Goal: Information Seeking & Learning: Check status

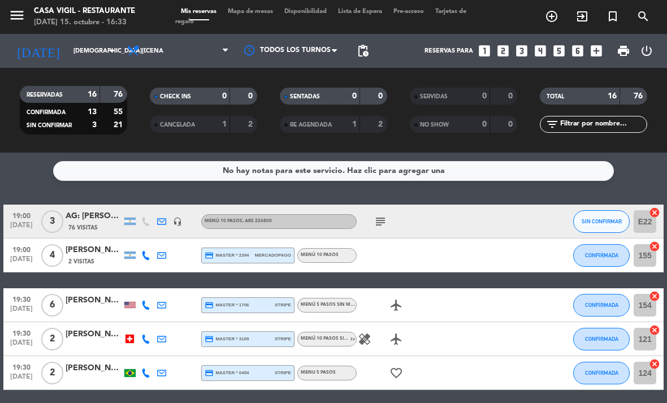
click at [97, 60] on input "[DEMOGRAPHIC_DATA][DATE]" at bounding box center [110, 51] width 84 height 19
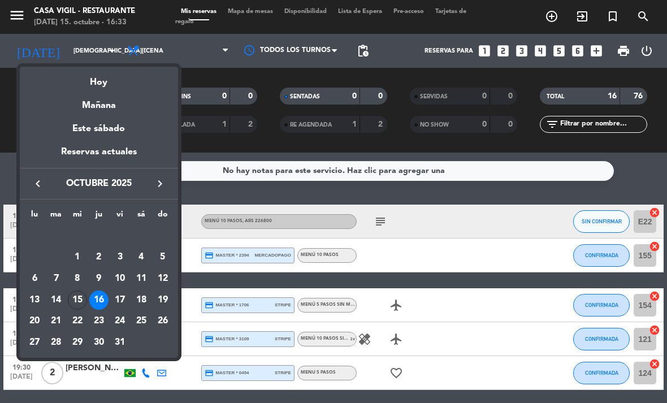
click at [80, 302] on div "15" at bounding box center [77, 299] width 19 height 19
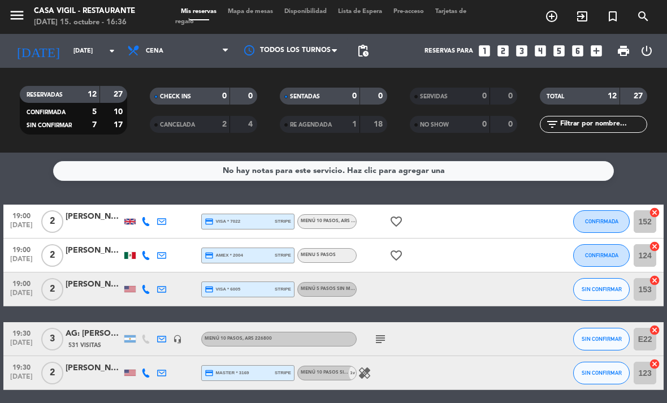
click at [107, 42] on input "[DATE]" at bounding box center [110, 51] width 84 height 19
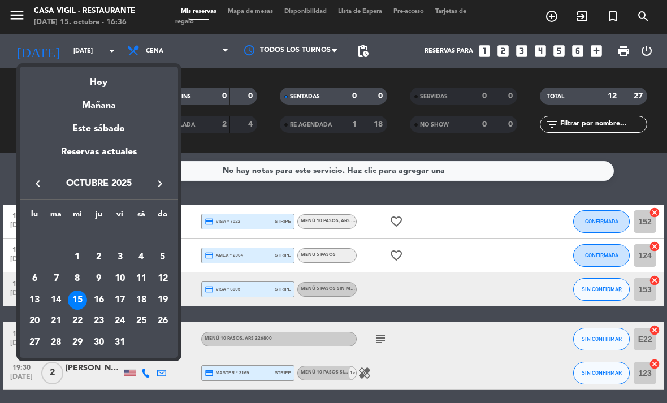
click at [95, 293] on div "16" at bounding box center [98, 299] width 19 height 19
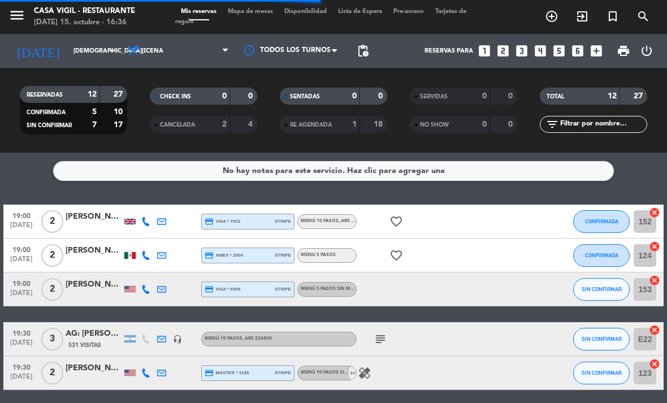
click at [188, 55] on span "Cena" at bounding box center [177, 50] width 113 height 25
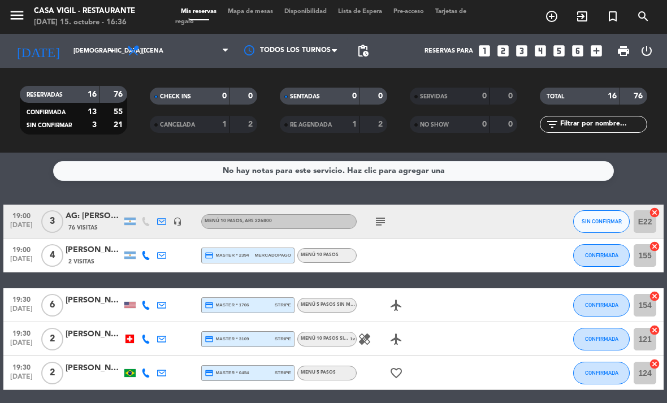
click at [149, 54] on span "Cena" at bounding box center [155, 50] width 18 height 7
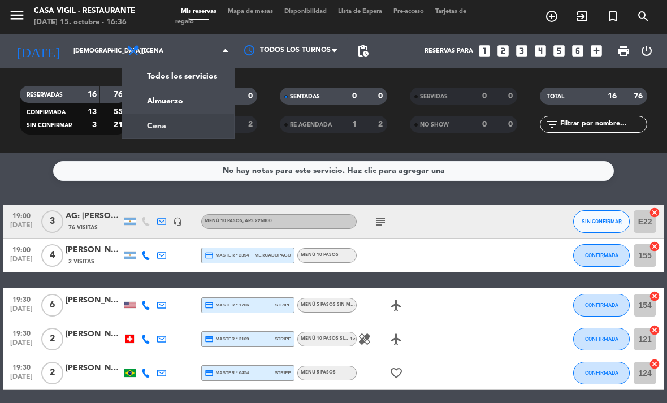
click at [153, 101] on div "menu Casa [PERSON_NAME] - Restaurante [DATE] 15. octubre - 16:36 Mis reservas M…" at bounding box center [333, 76] width 667 height 153
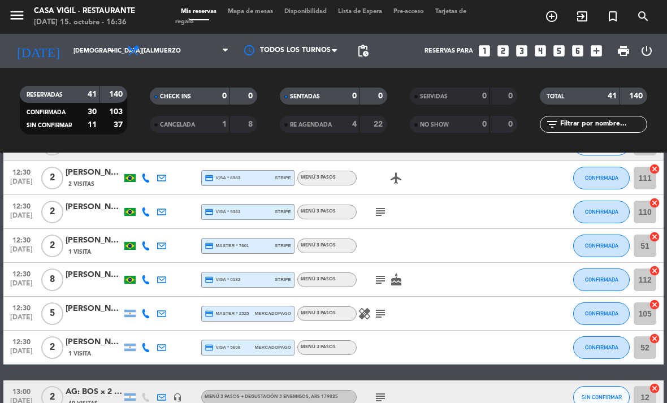
scroll to position [229, 0]
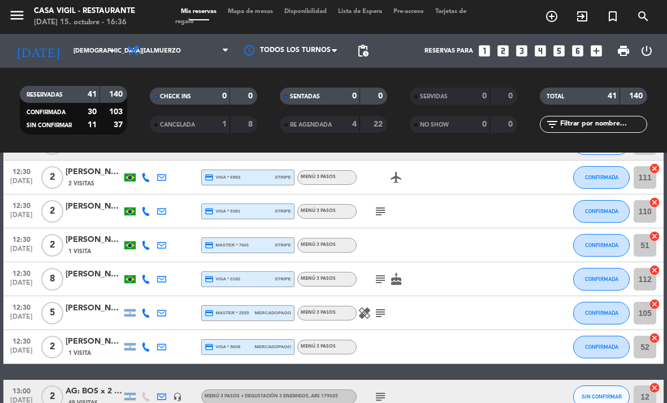
click at [95, 281] on div at bounding box center [94, 285] width 56 height 9
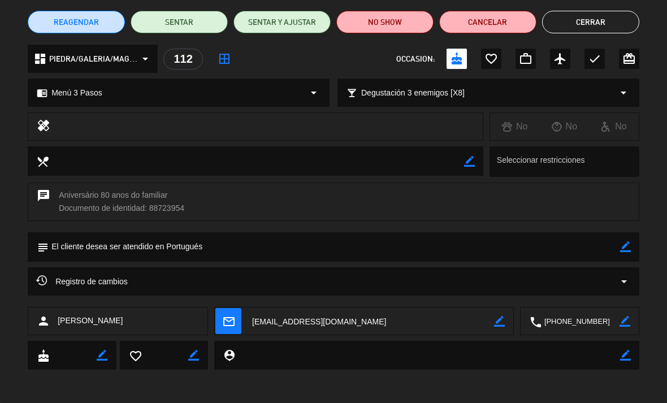
scroll to position [90, 0]
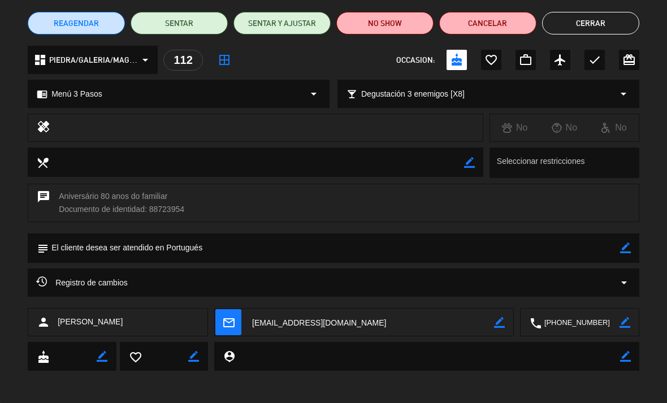
click at [603, 32] on button "Cerrar" at bounding box center [590, 23] width 97 height 23
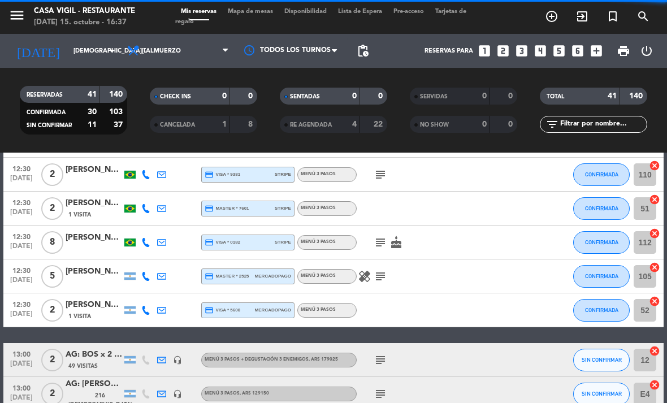
scroll to position [269, 0]
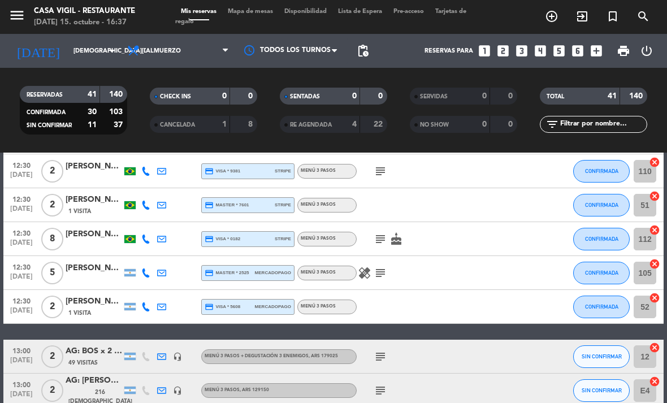
click at [379, 240] on icon "subject" at bounding box center [380, 239] width 14 height 14
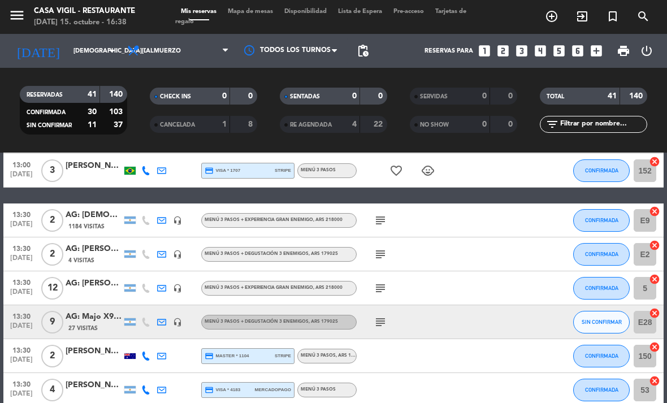
scroll to position [763, 0]
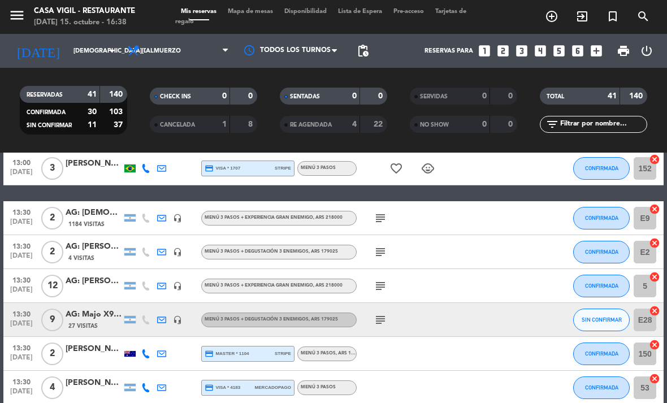
click at [381, 291] on icon "subject" at bounding box center [380, 286] width 14 height 14
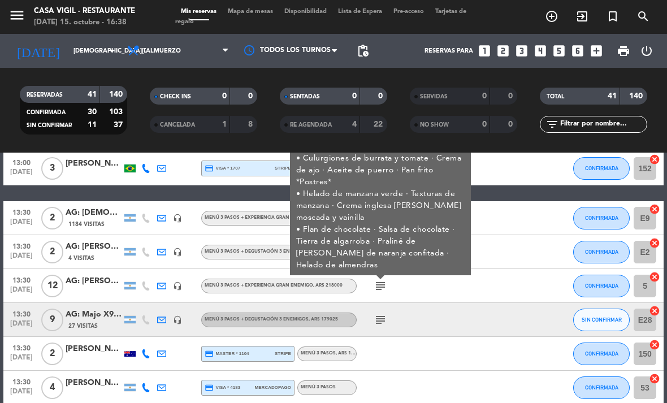
click at [459, 291] on div at bounding box center [466, 285] width 31 height 33
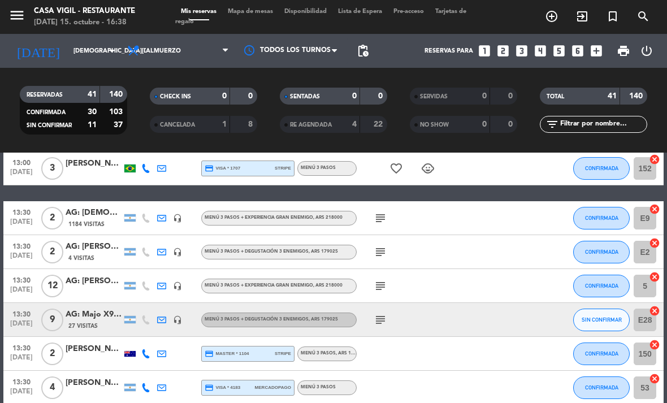
click at [443, 293] on div "subject" at bounding box center [403, 285] width 95 height 33
click at [97, 279] on div "AG: [PERSON_NAME] X12/ WELOCAL" at bounding box center [94, 281] width 56 height 13
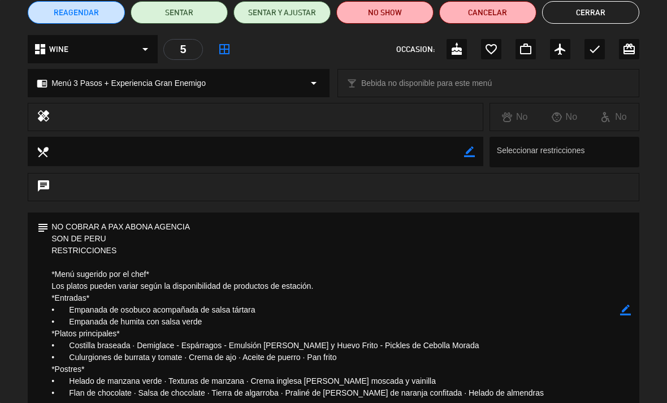
scroll to position [101, 0]
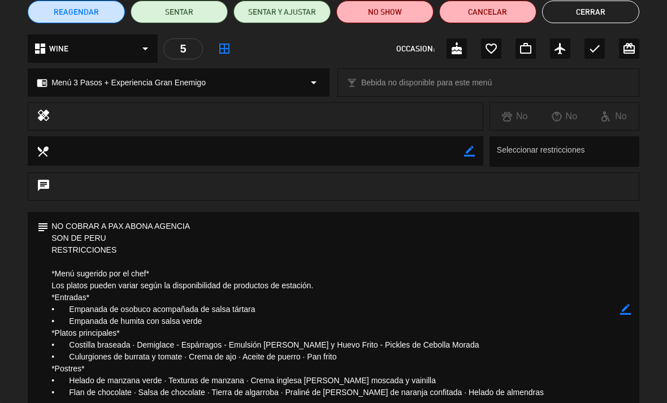
click at [112, 153] on textarea at bounding box center [256, 150] width 415 height 29
click at [87, 159] on textarea at bounding box center [256, 150] width 415 height 29
click at [90, 155] on textarea at bounding box center [256, 150] width 415 height 29
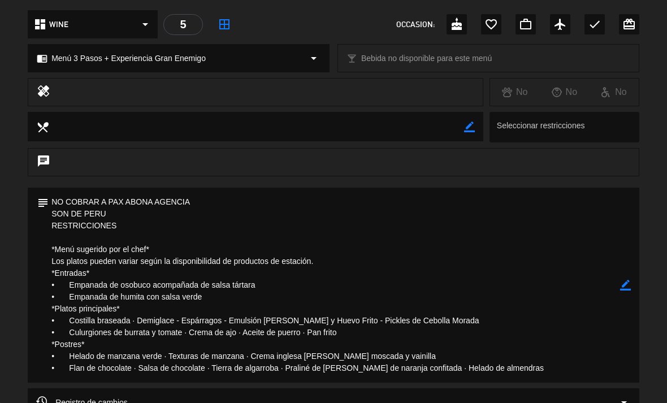
scroll to position [67, 0]
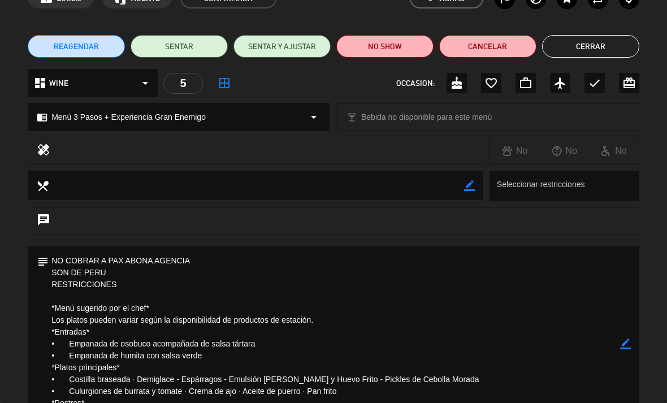
click at [417, 181] on textarea at bounding box center [256, 185] width 415 height 29
click at [165, 191] on textarea at bounding box center [256, 185] width 415 height 29
click at [163, 160] on div "healing" at bounding box center [255, 151] width 455 height 28
click at [54, 150] on div "healing" at bounding box center [255, 151] width 455 height 28
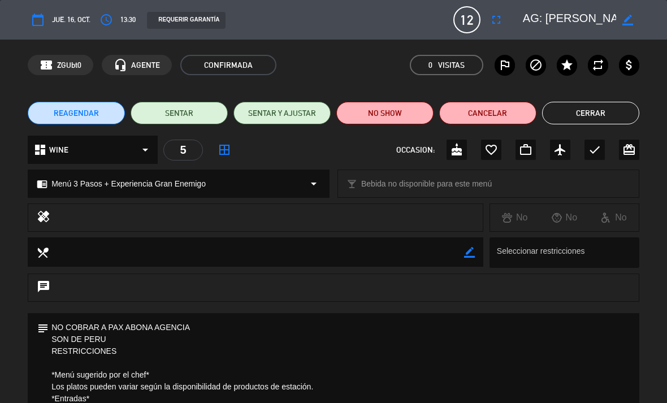
scroll to position [0, 0]
click at [613, 115] on button "Cerrar" at bounding box center [590, 113] width 97 height 23
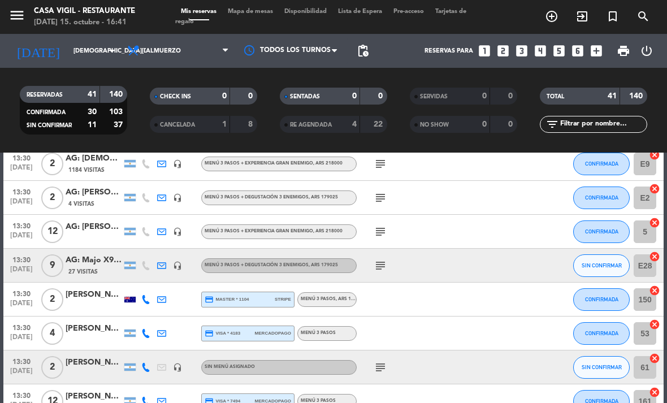
scroll to position [833, 0]
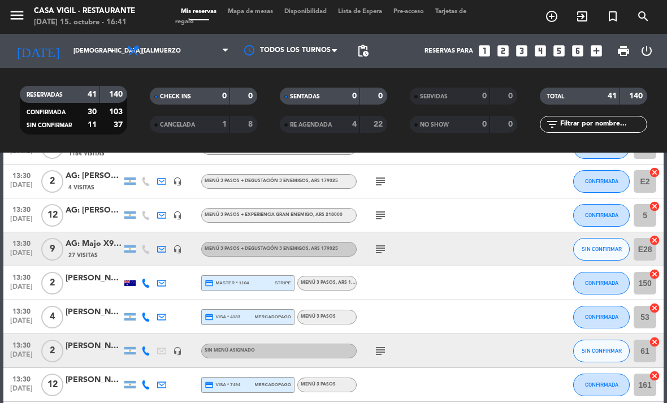
click at [99, 253] on div "27 Visitas" at bounding box center [94, 255] width 56 height 10
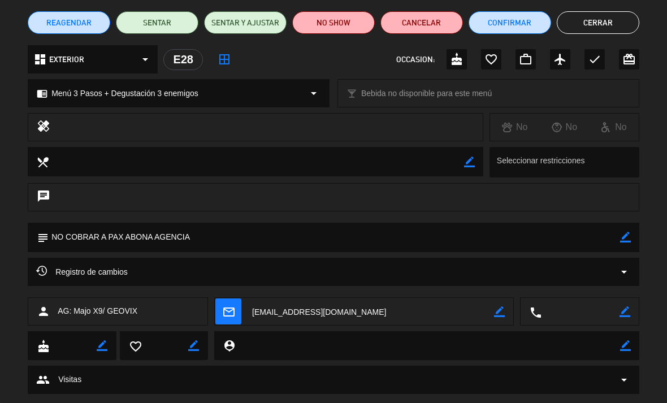
scroll to position [94, 0]
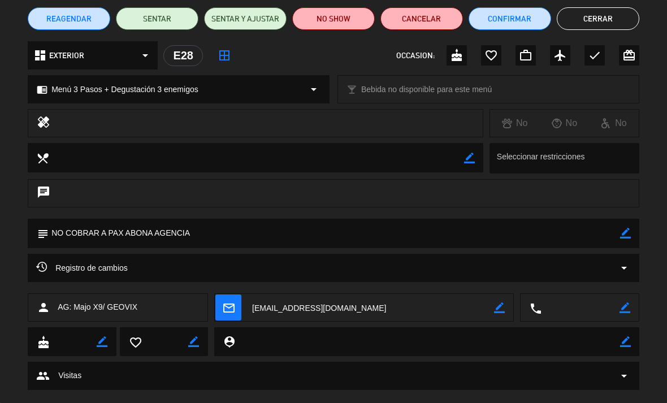
click at [611, 28] on button "Cerrar" at bounding box center [597, 18] width 82 height 23
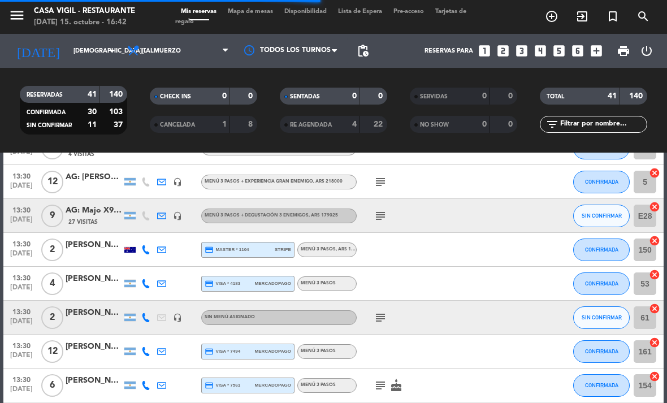
scroll to position [865, 0]
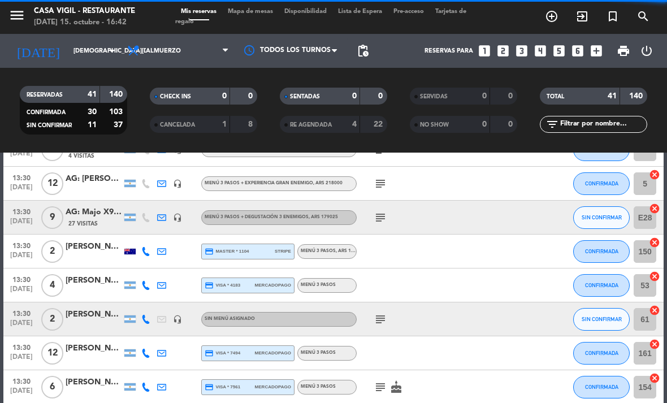
click at [379, 219] on icon "subject" at bounding box center [380, 218] width 14 height 14
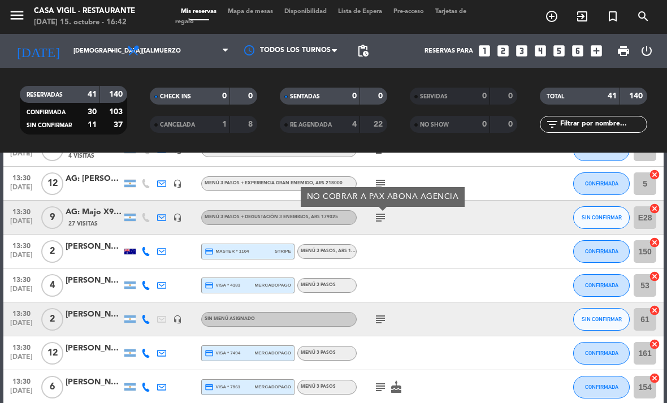
click at [103, 223] on div "27 Visitas" at bounding box center [94, 224] width 56 height 10
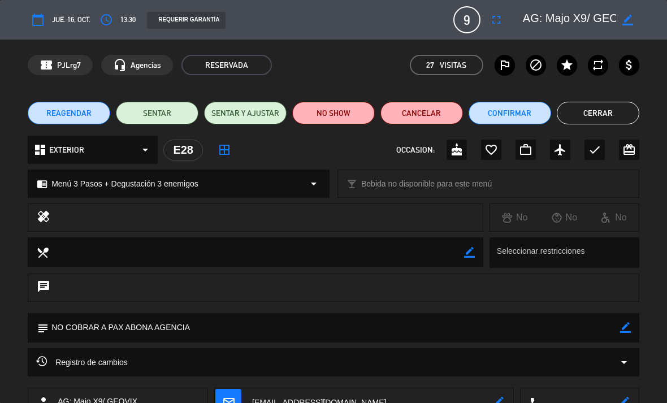
scroll to position [0, 0]
click at [611, 106] on button "Cerrar" at bounding box center [597, 113] width 82 height 23
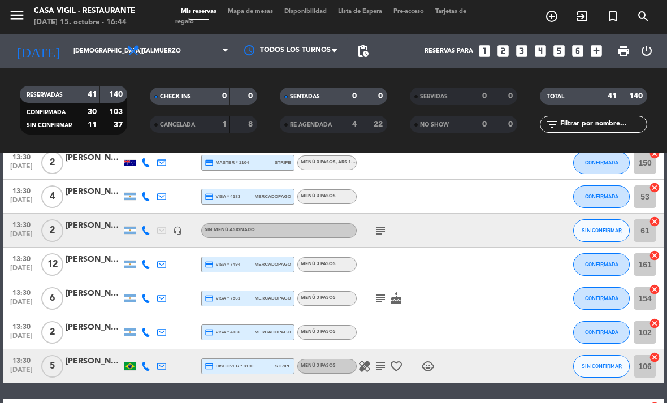
scroll to position [954, 0]
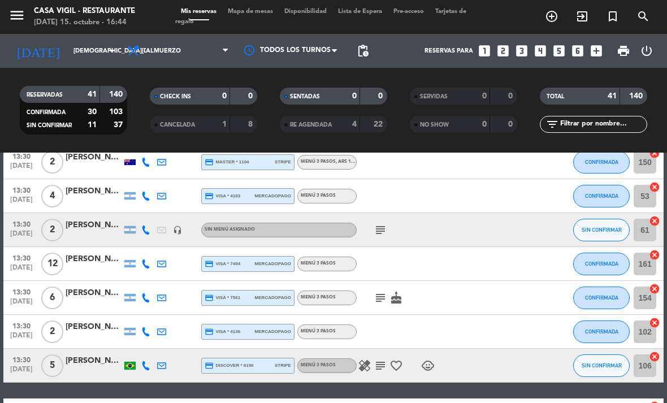
click at [111, 266] on div at bounding box center [94, 270] width 56 height 9
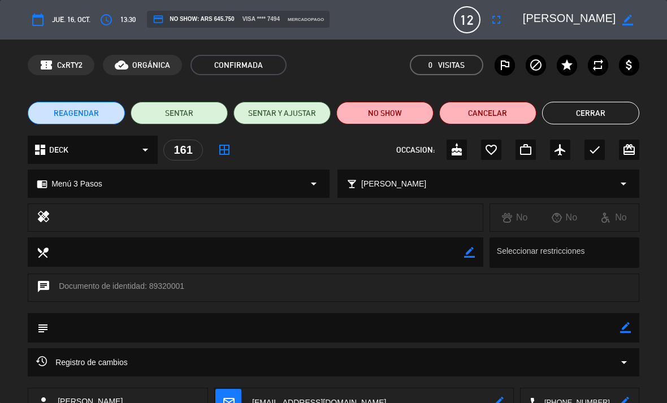
scroll to position [0, 0]
click at [582, 120] on button "Cerrar" at bounding box center [590, 113] width 97 height 23
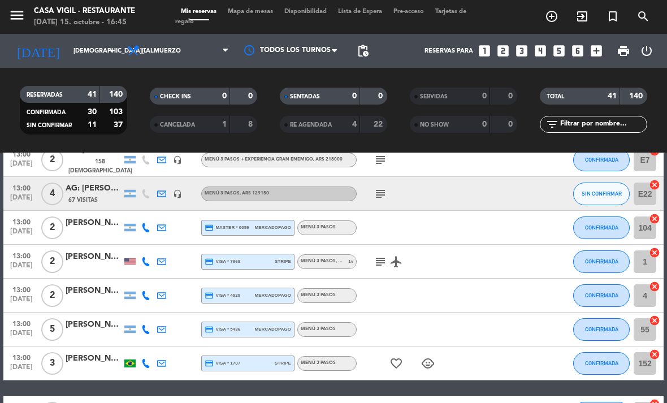
scroll to position [571, 0]
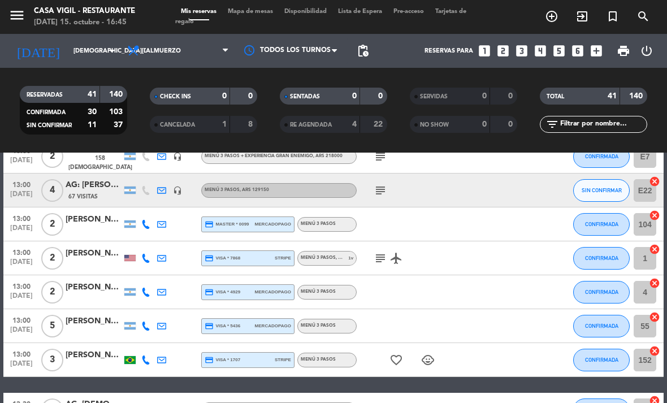
click at [383, 259] on icon "subject" at bounding box center [380, 258] width 14 height 14
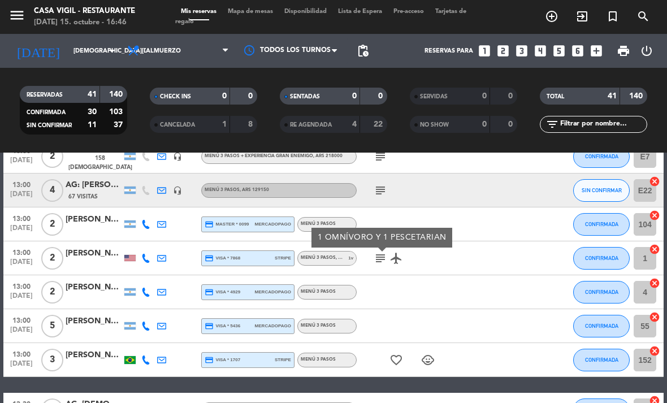
click at [464, 260] on div at bounding box center [466, 257] width 31 height 33
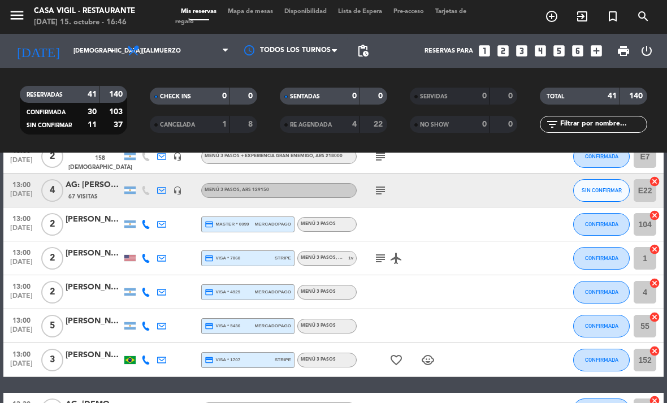
click at [451, 259] on div at bounding box center [466, 257] width 31 height 33
click at [90, 260] on div at bounding box center [94, 264] width 56 height 9
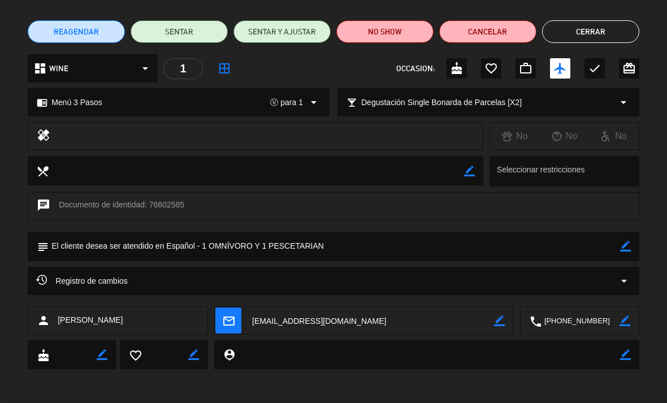
scroll to position [81, 0]
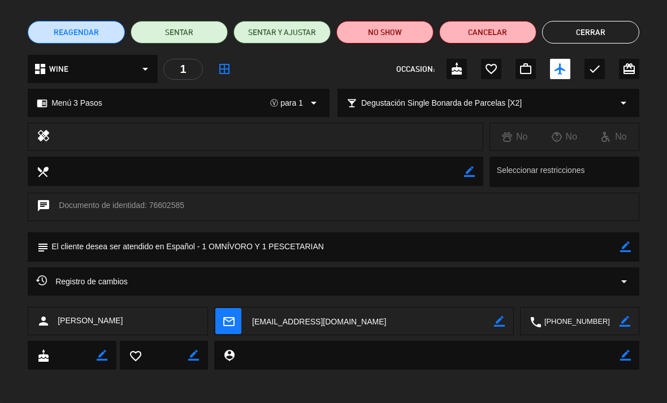
click at [594, 34] on button "Cerrar" at bounding box center [590, 32] width 97 height 23
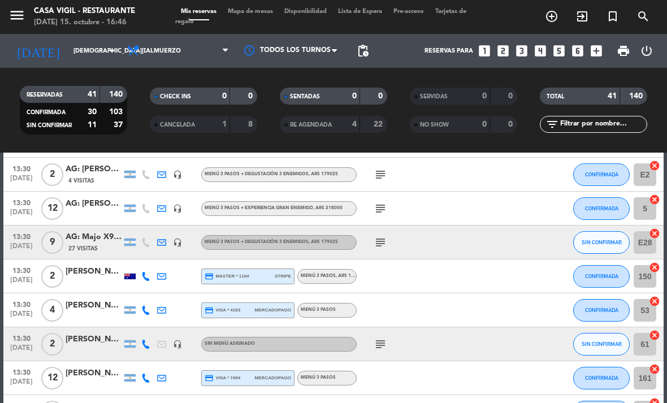
scroll to position [843, 0]
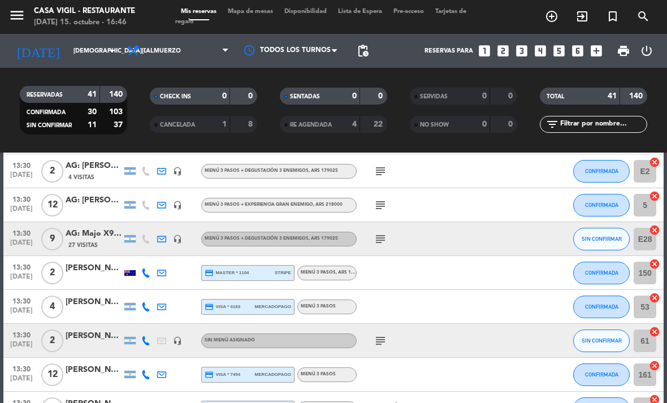
click at [406, 277] on div at bounding box center [403, 272] width 95 height 33
click at [99, 270] on div "[PERSON_NAME]" at bounding box center [94, 268] width 56 height 13
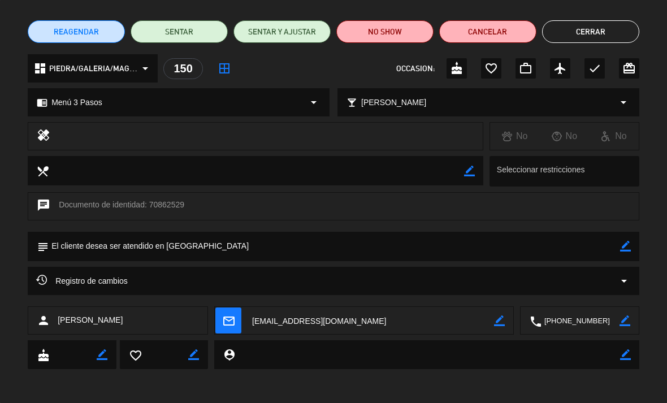
scroll to position [81, 0]
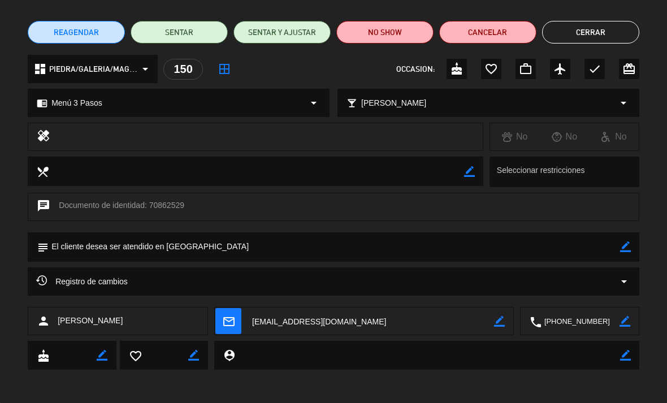
click at [595, 26] on button "Cerrar" at bounding box center [590, 32] width 97 height 23
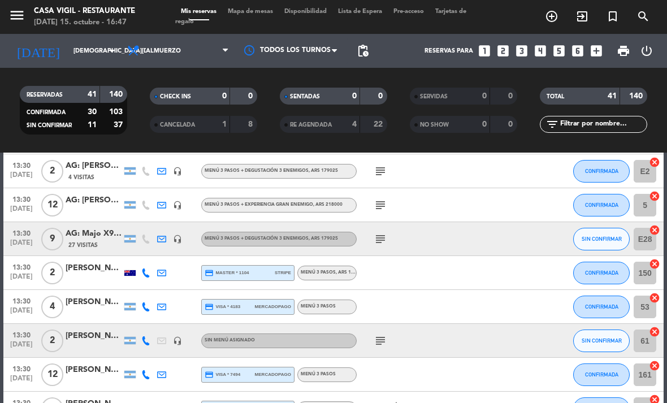
click at [86, 277] on div at bounding box center [94, 279] width 56 height 9
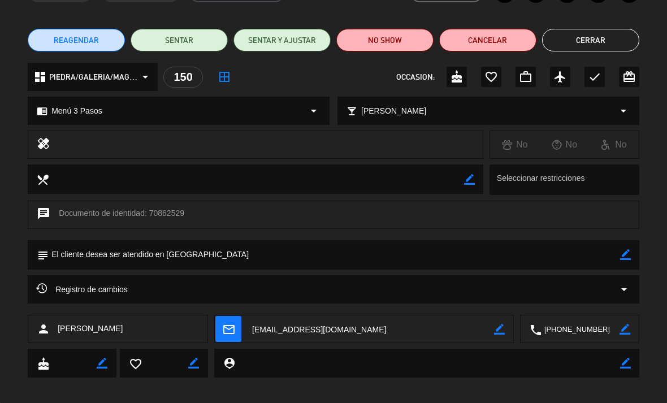
scroll to position [76, 0]
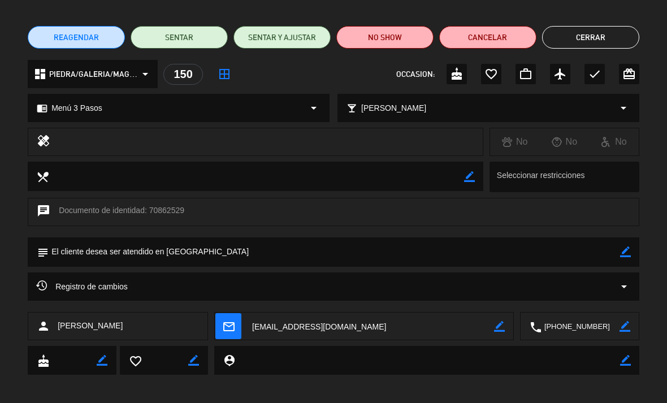
click at [582, 41] on button "Cerrar" at bounding box center [590, 37] width 97 height 23
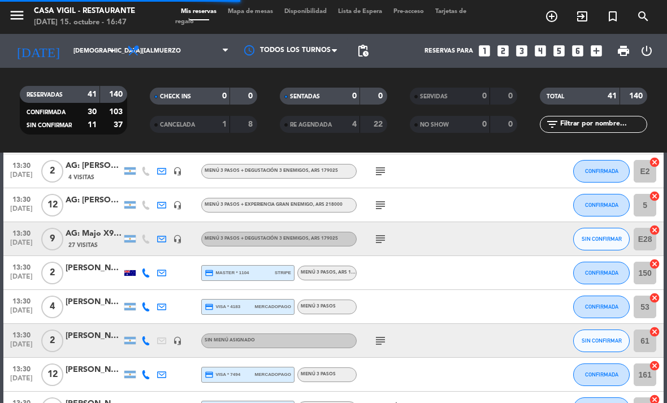
click at [74, 52] on input "[DEMOGRAPHIC_DATA][DATE]" at bounding box center [110, 51] width 84 height 19
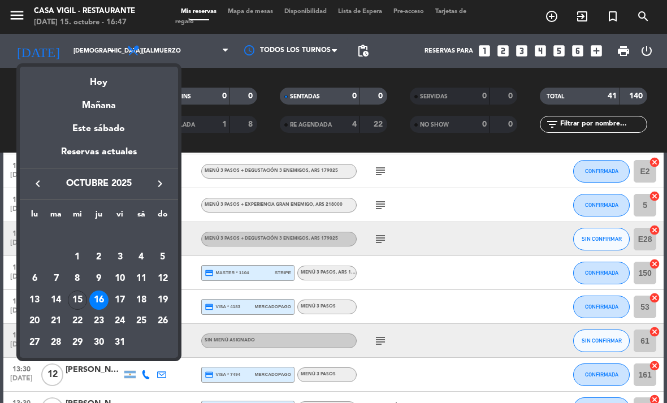
click at [80, 302] on div "15" at bounding box center [77, 299] width 19 height 19
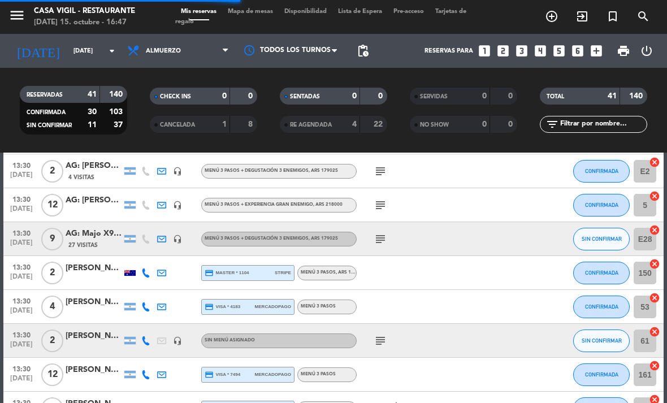
click at [185, 48] on span "Almuerzo" at bounding box center [177, 50] width 113 height 25
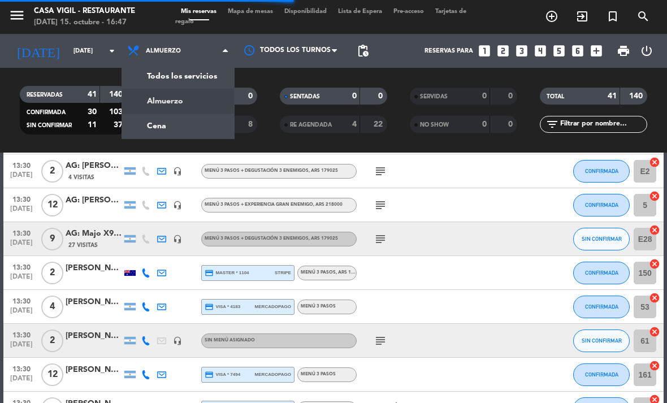
scroll to position [764, 0]
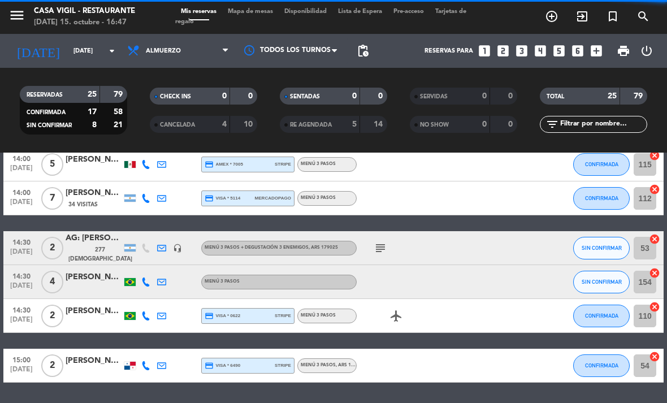
click at [157, 130] on div "CANCELADA" at bounding box center [179, 124] width 52 height 13
click at [172, 52] on span "Almuerzo" at bounding box center [163, 50] width 35 height 7
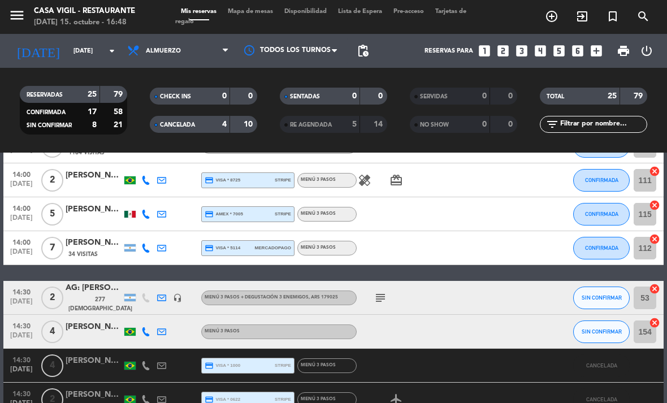
click at [154, 127] on div "CANCELADA" at bounding box center [179, 124] width 52 height 13
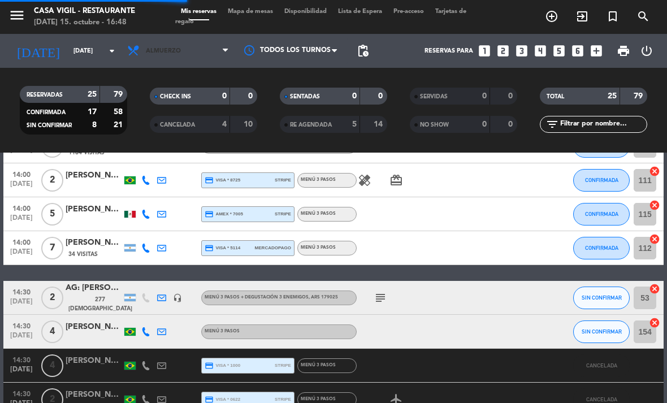
click at [160, 51] on span "Almuerzo" at bounding box center [163, 50] width 35 height 7
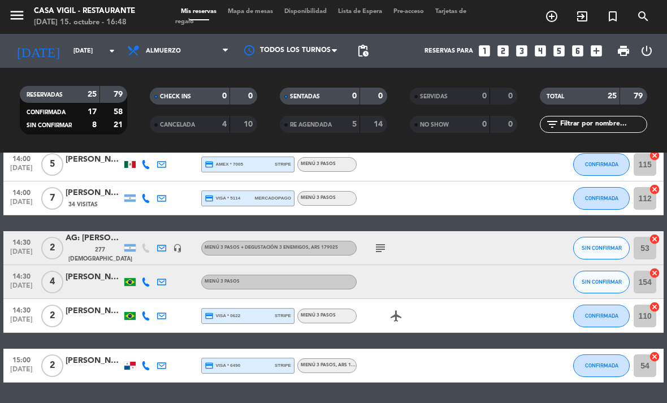
click at [147, 57] on span "Almuerzo" at bounding box center [177, 50] width 113 height 25
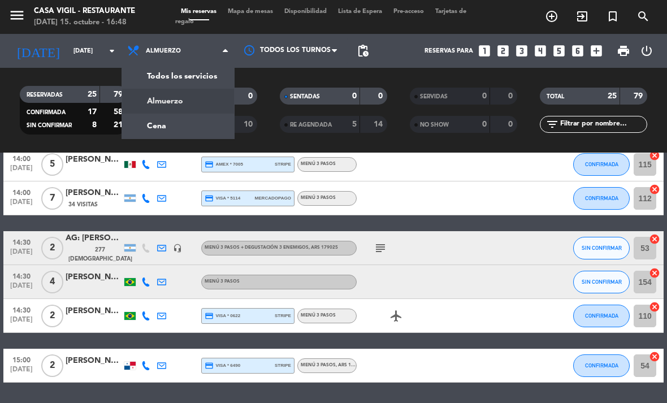
click at [147, 122] on div "menu Casa [PERSON_NAME] - Restaurante [DATE] 15. octubre - 16:48 Mis reservas M…" at bounding box center [333, 76] width 667 height 153
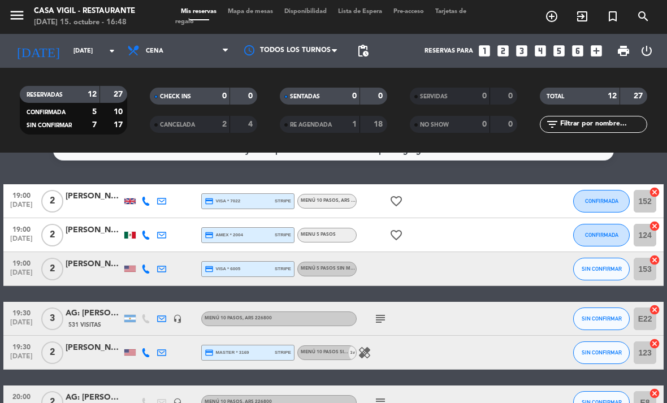
scroll to position [19, 0]
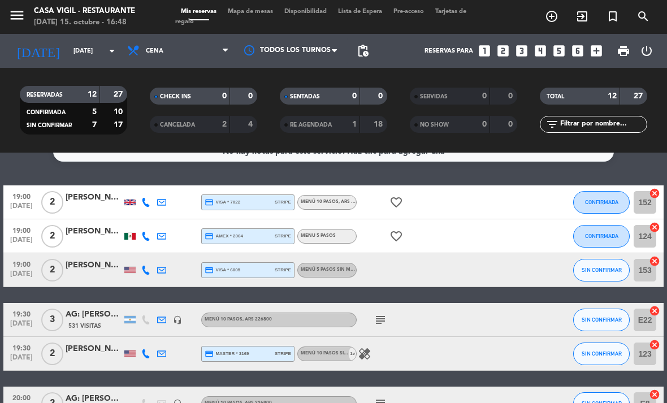
click at [99, 201] on div "[PERSON_NAME]" at bounding box center [94, 197] width 56 height 13
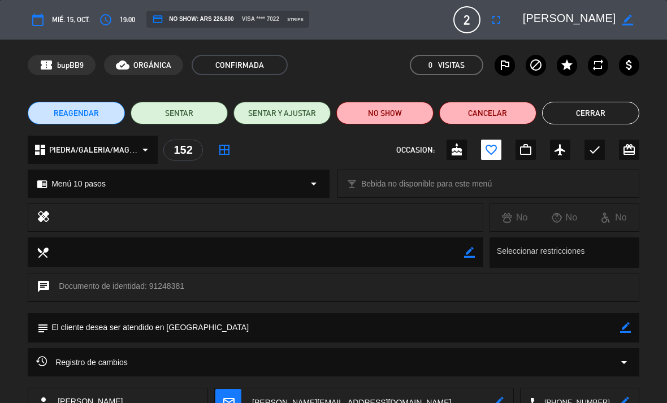
click at [583, 112] on button "Cerrar" at bounding box center [590, 113] width 97 height 23
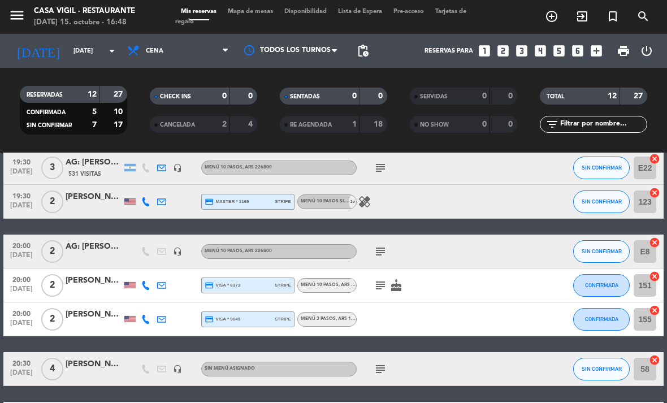
scroll to position [170, 0]
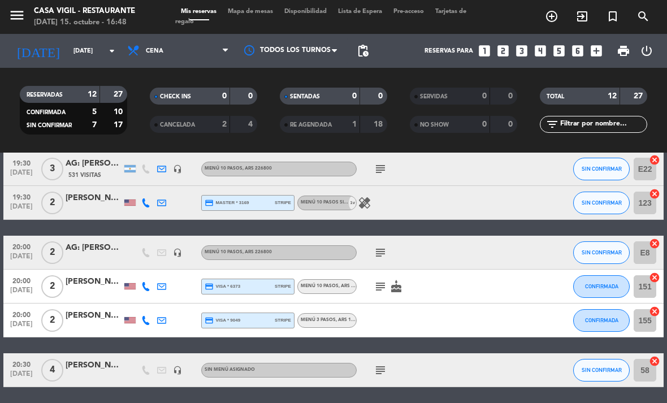
click at [95, 194] on div "[PERSON_NAME]" at bounding box center [94, 198] width 56 height 13
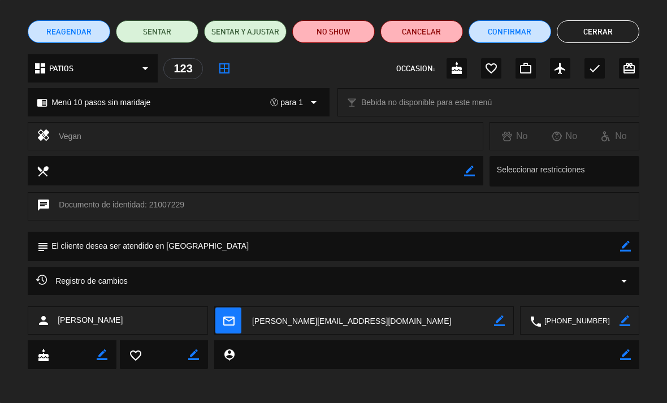
scroll to position [81, 0]
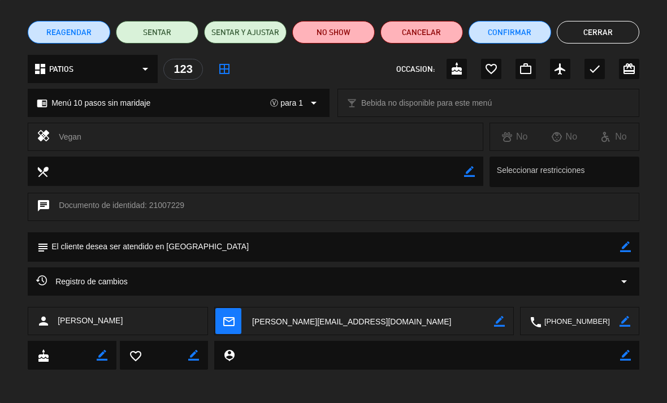
click at [599, 30] on button "Cerrar" at bounding box center [597, 32] width 82 height 23
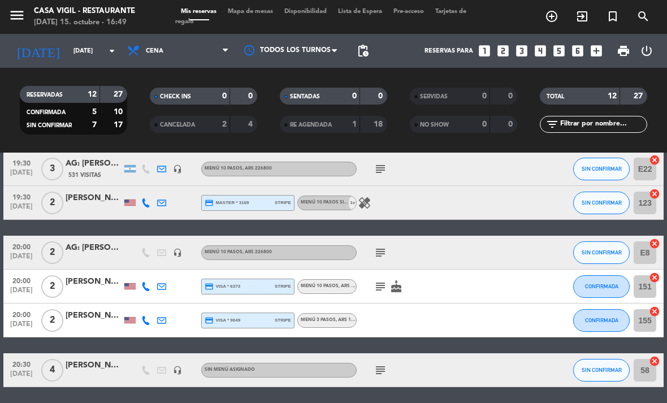
click at [95, 197] on div "[PERSON_NAME]" at bounding box center [94, 198] width 56 height 13
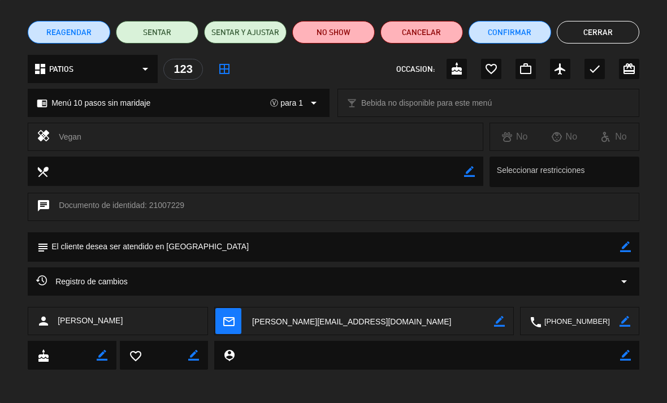
click at [595, 31] on button "Cerrar" at bounding box center [597, 32] width 82 height 23
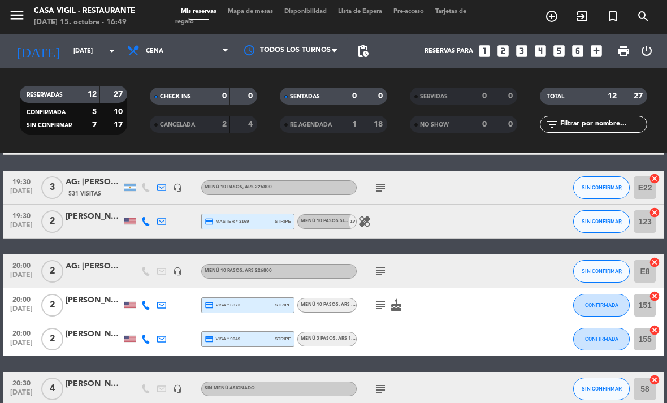
scroll to position [150, 0]
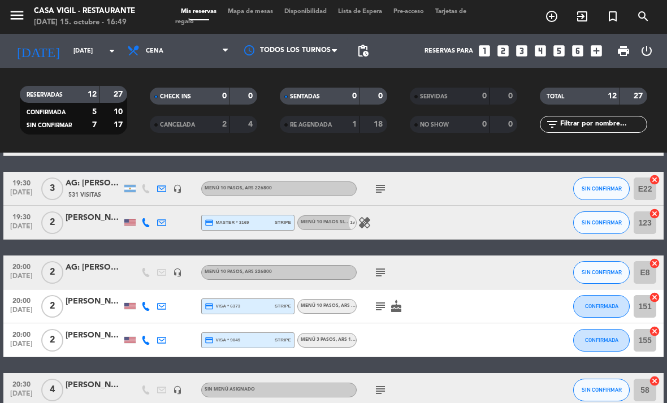
click at [384, 309] on icon "subject" at bounding box center [380, 306] width 14 height 14
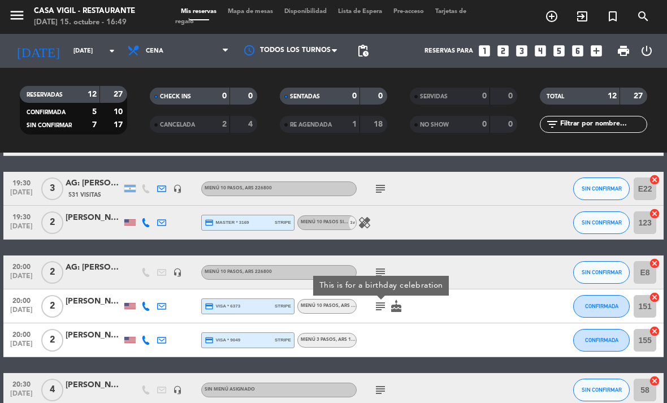
click at [438, 329] on div at bounding box center [403, 339] width 95 height 33
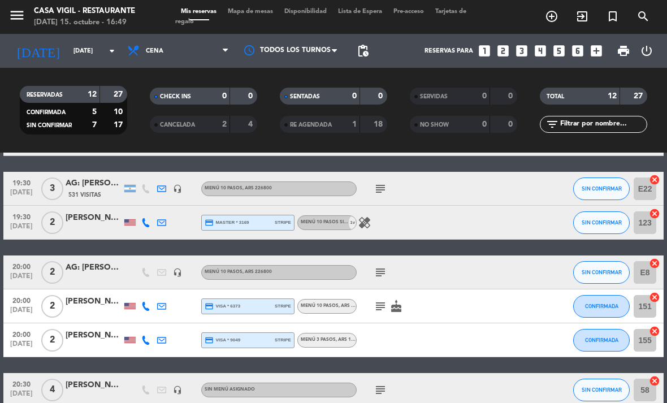
click at [107, 334] on div "[PERSON_NAME]" at bounding box center [94, 335] width 56 height 13
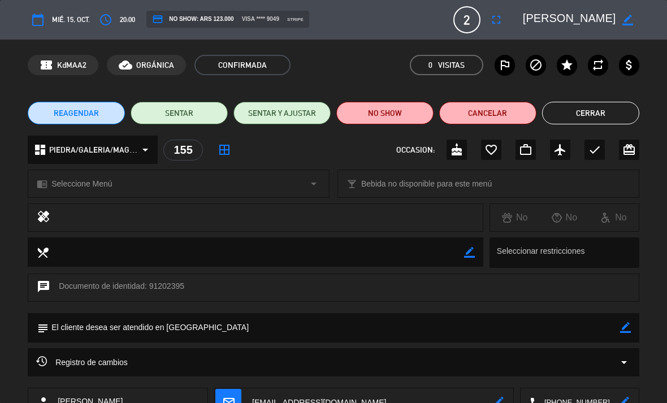
click at [623, 113] on button "Cerrar" at bounding box center [590, 113] width 97 height 23
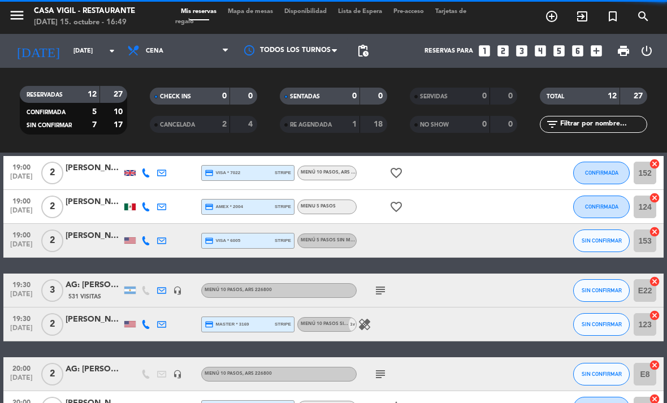
scroll to position [37, 0]
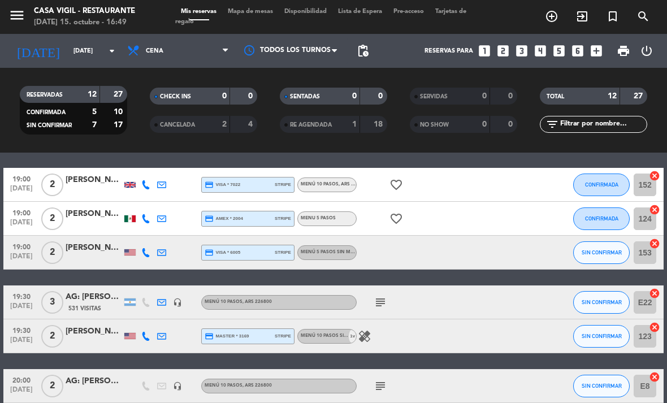
click at [90, 178] on div "[PERSON_NAME]" at bounding box center [94, 179] width 56 height 13
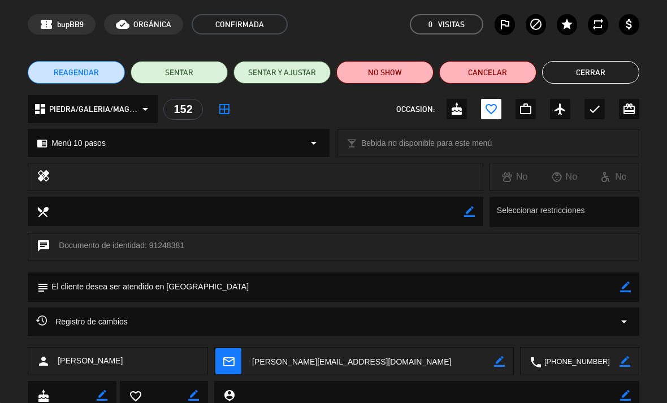
scroll to position [41, 0]
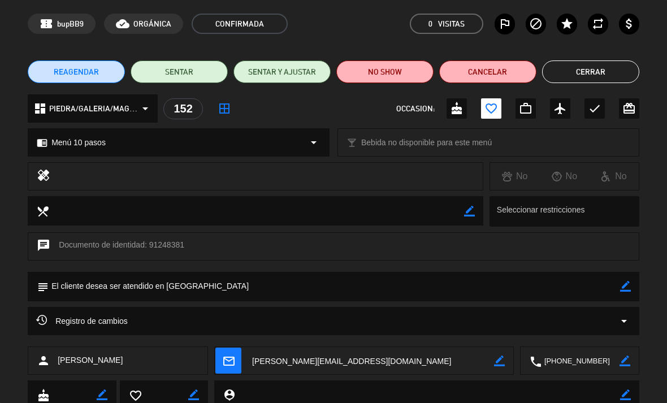
click at [582, 67] on button "Cerrar" at bounding box center [590, 71] width 97 height 23
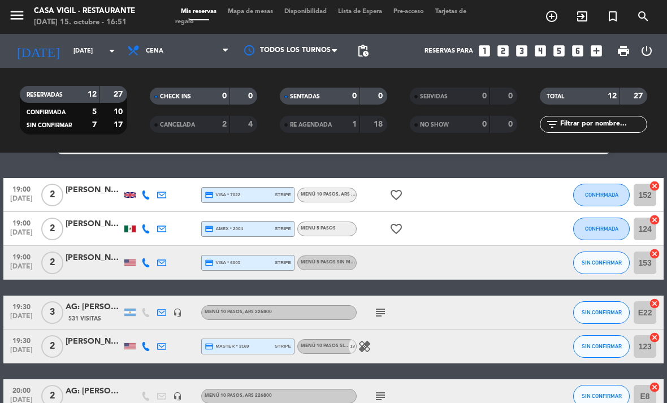
scroll to position [23, 0]
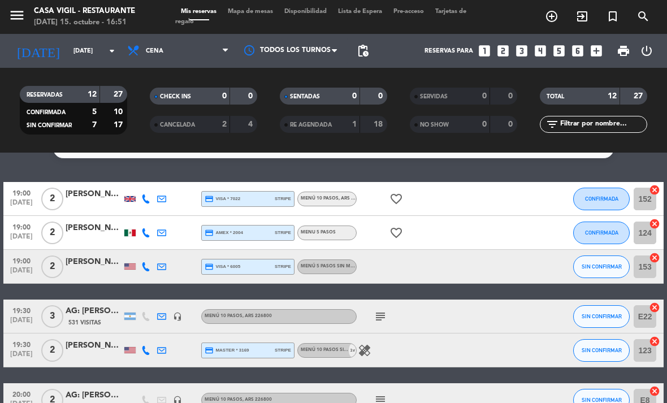
click at [93, 201] on div at bounding box center [94, 205] width 56 height 9
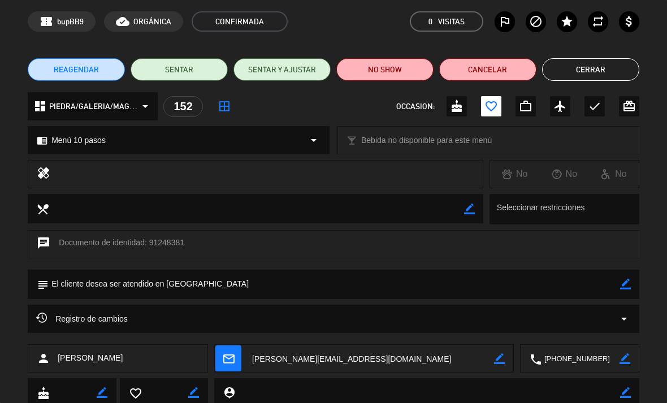
scroll to position [41, 0]
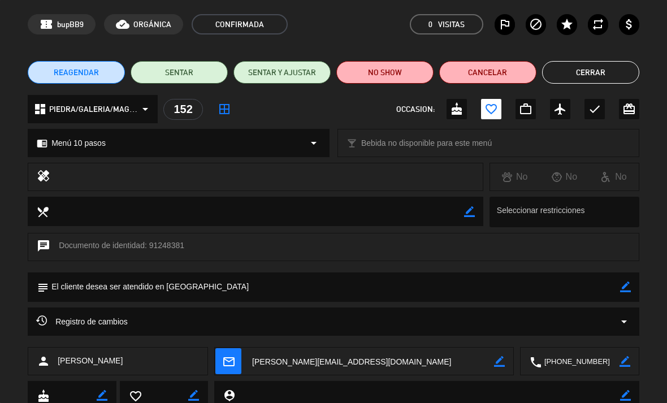
click at [599, 74] on button "Cerrar" at bounding box center [590, 72] width 97 height 23
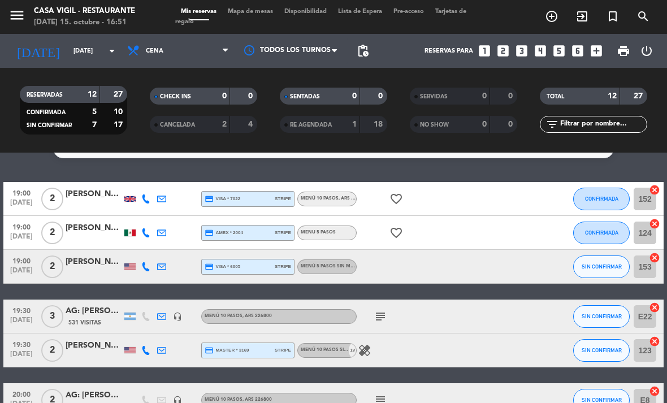
click at [114, 268] on div at bounding box center [94, 272] width 56 height 9
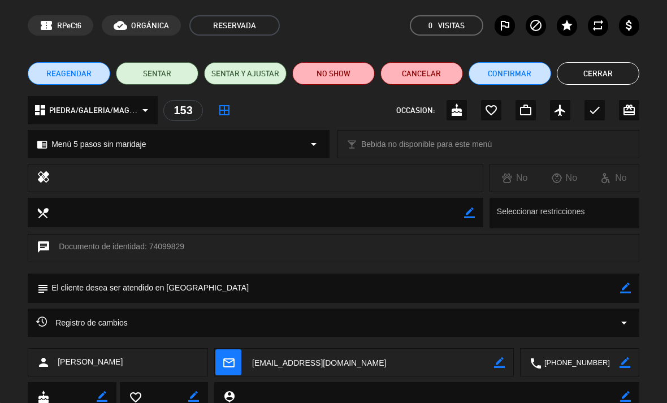
scroll to position [51, 0]
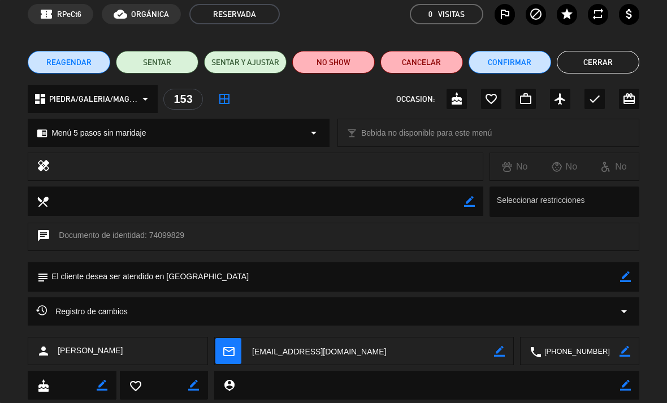
click at [606, 59] on button "Cerrar" at bounding box center [597, 62] width 82 height 23
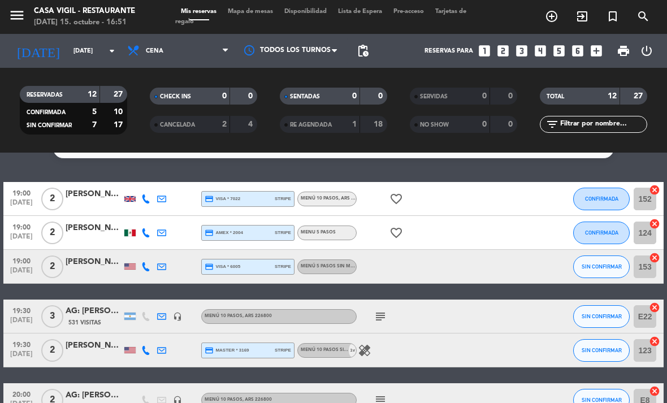
click at [118, 342] on div "[PERSON_NAME]" at bounding box center [94, 345] width 56 height 13
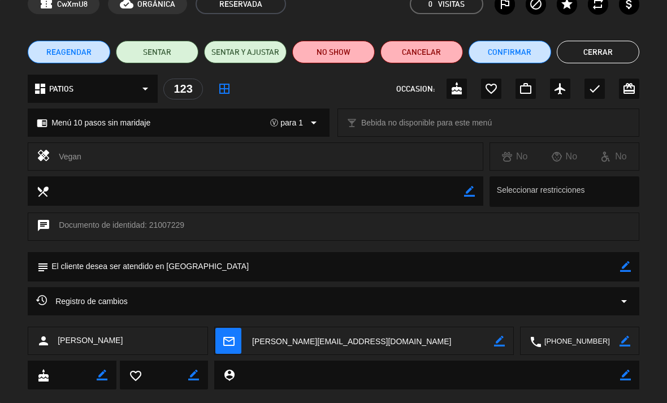
scroll to position [63, 0]
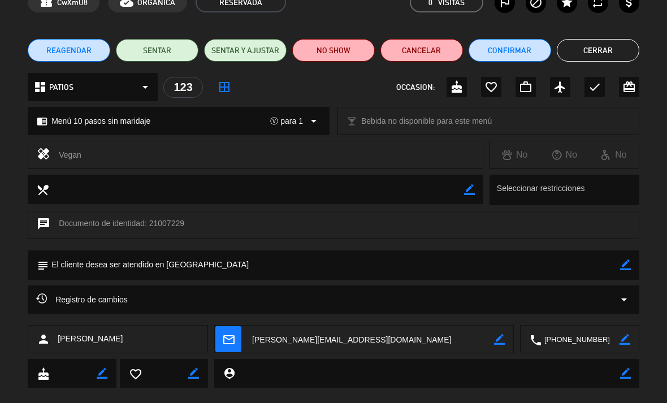
click at [607, 45] on button "Cerrar" at bounding box center [597, 50] width 82 height 23
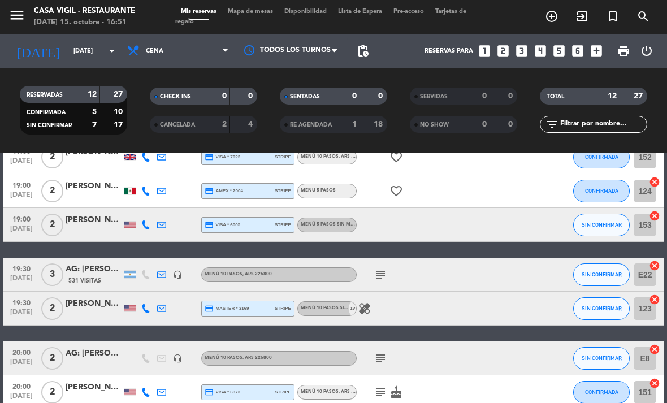
scroll to position [67, 0]
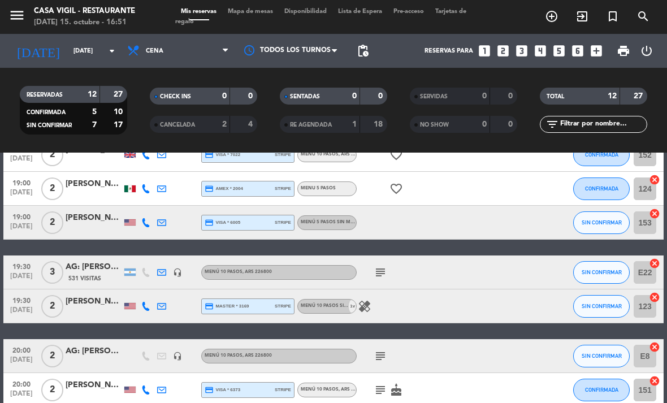
click at [121, 295] on div "[PERSON_NAME]" at bounding box center [94, 301] width 56 height 13
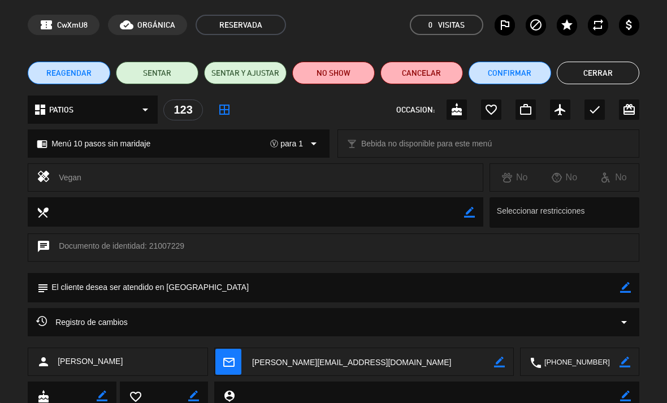
scroll to position [40, 0]
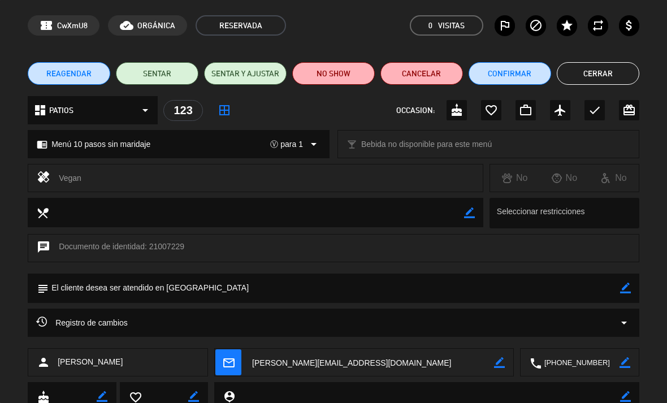
click at [604, 71] on button "Cerrar" at bounding box center [597, 73] width 82 height 23
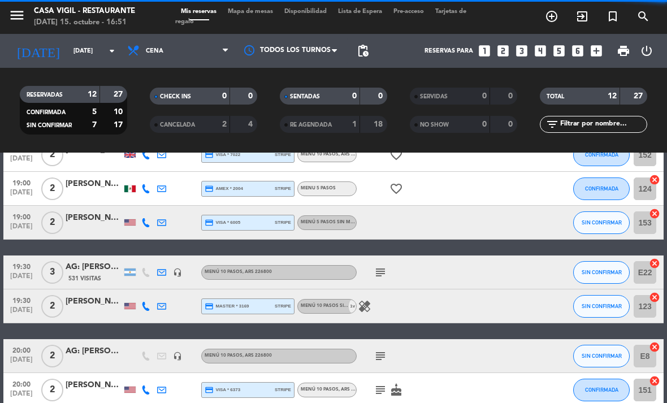
scroll to position [112, 0]
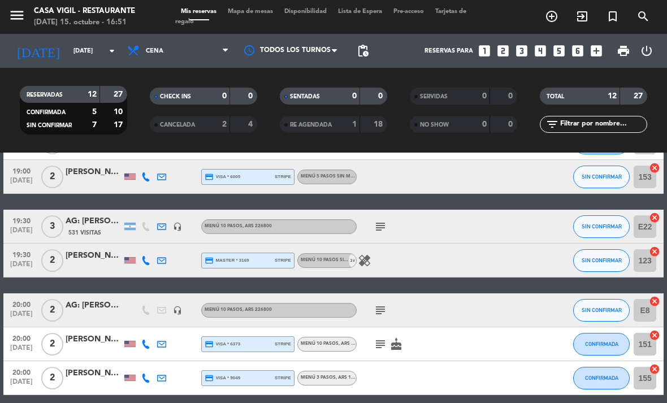
click at [114, 336] on div "[PERSON_NAME]" at bounding box center [94, 339] width 56 height 13
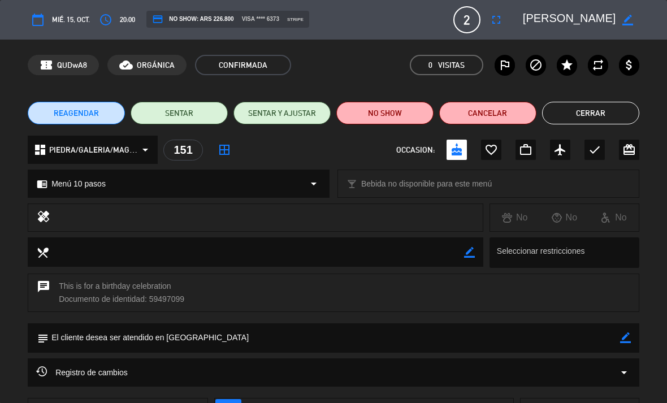
click at [597, 118] on button "Cerrar" at bounding box center [590, 113] width 97 height 23
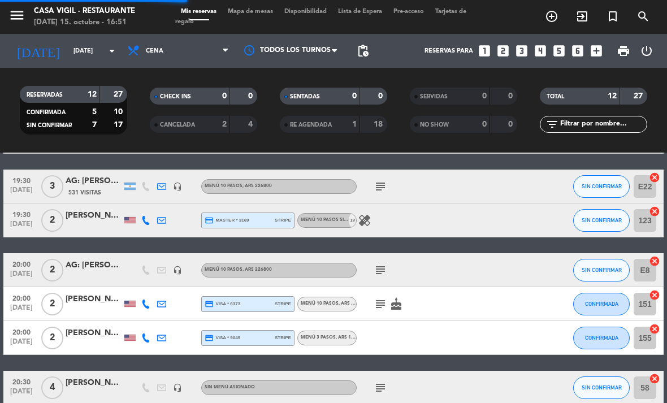
scroll to position [164, 0]
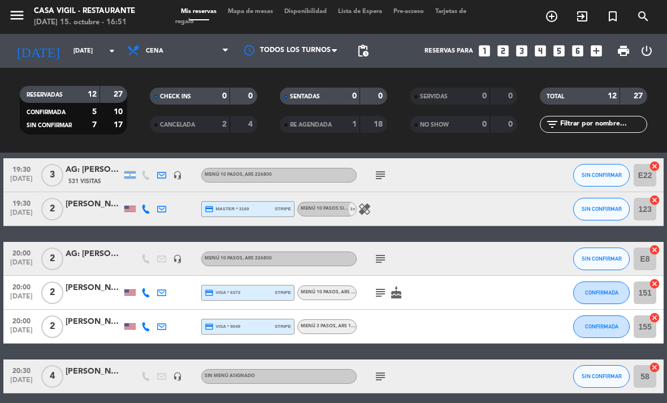
click at [95, 328] on div at bounding box center [94, 332] width 56 height 9
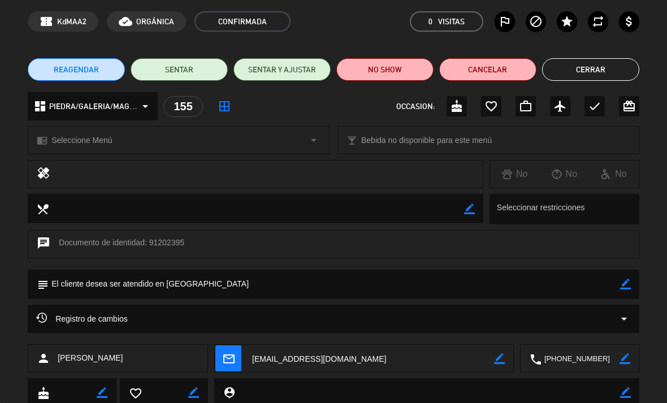
scroll to position [20, 0]
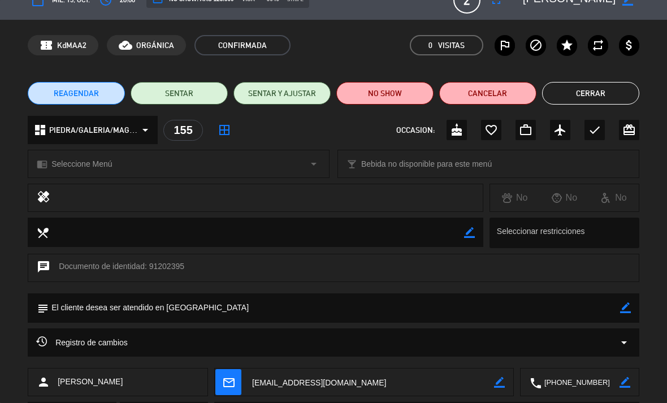
click at [594, 92] on button "Cerrar" at bounding box center [590, 93] width 97 height 23
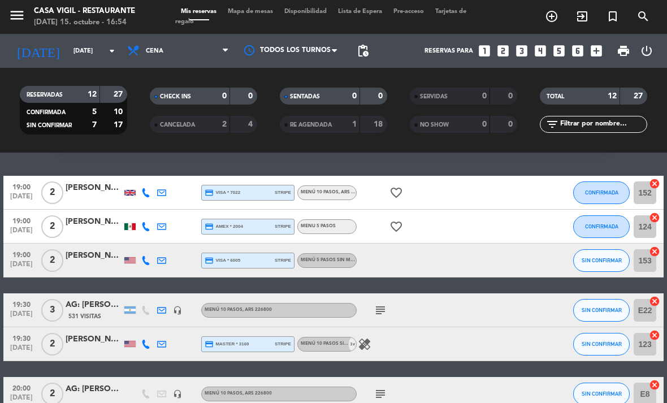
scroll to position [30, 0]
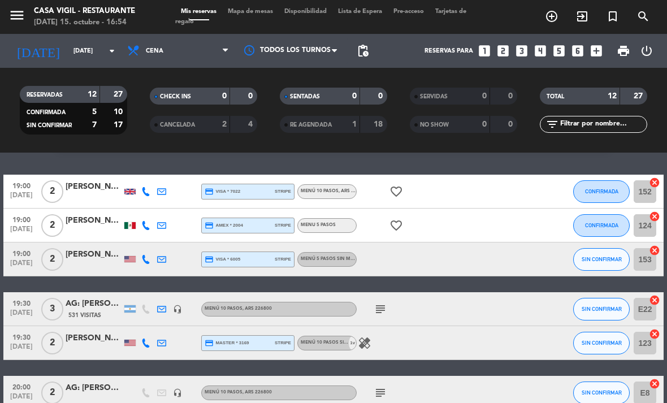
click at [377, 307] on icon "subject" at bounding box center [380, 309] width 14 height 14
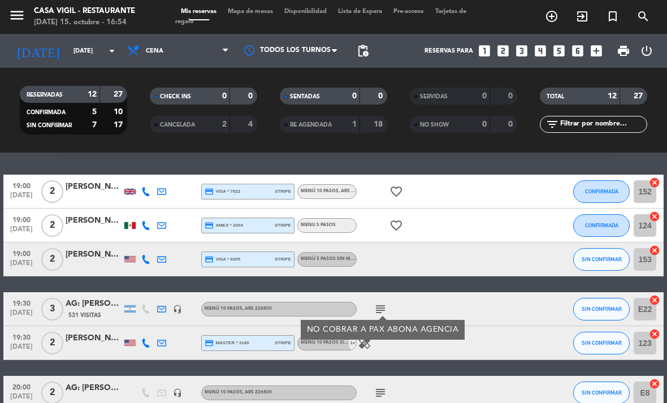
click at [487, 295] on div "19:30 [DATE] 3 AG: [PERSON_NAME] X3/ MR [PERSON_NAME] 531 Visitas headset_mic M…" at bounding box center [333, 309] width 660 height 34
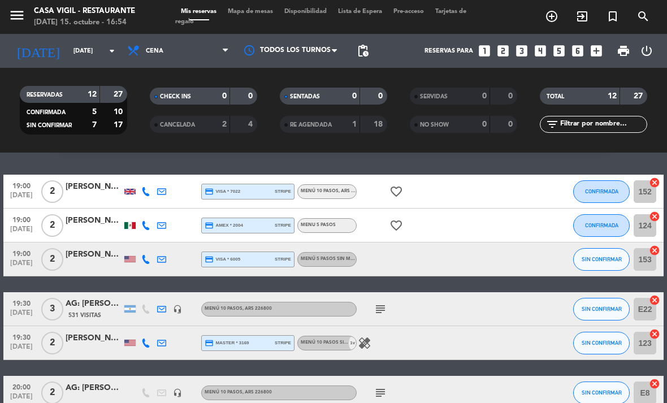
click at [367, 337] on icon "healing" at bounding box center [365, 343] width 14 height 14
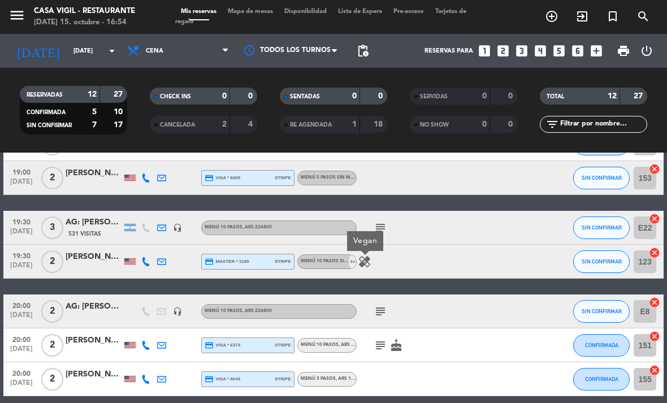
scroll to position [143, 0]
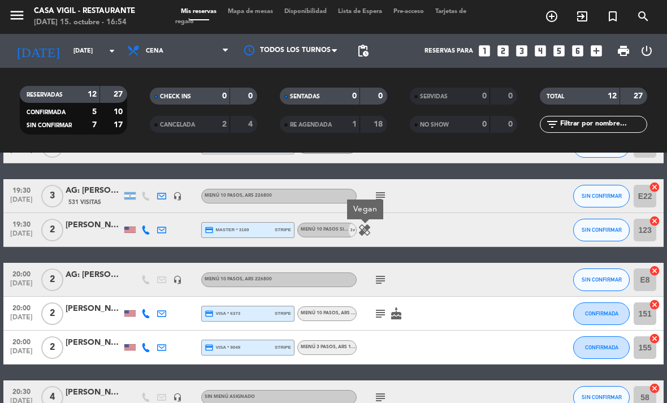
click at [382, 273] on icon "subject" at bounding box center [380, 280] width 14 height 14
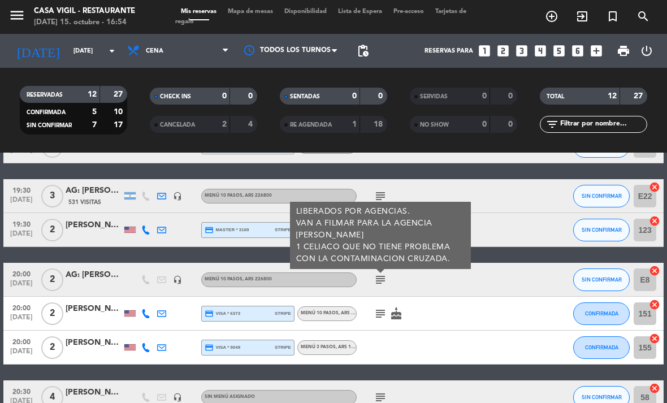
click at [378, 307] on icon "subject" at bounding box center [380, 314] width 14 height 14
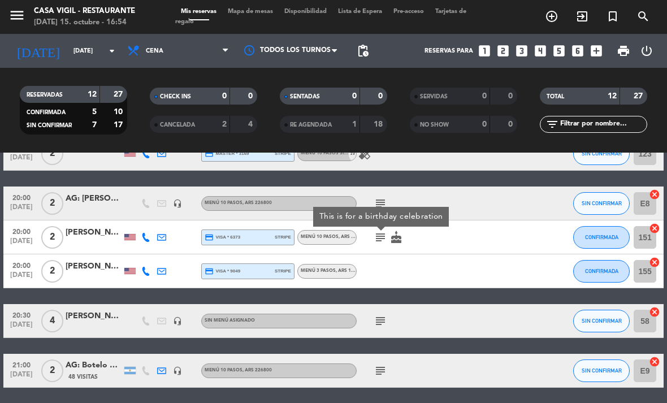
scroll to position [228, 0]
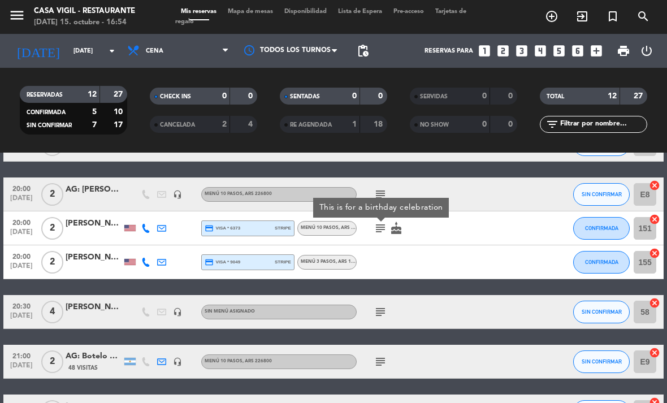
click at [376, 306] on icon "subject" at bounding box center [380, 312] width 14 height 14
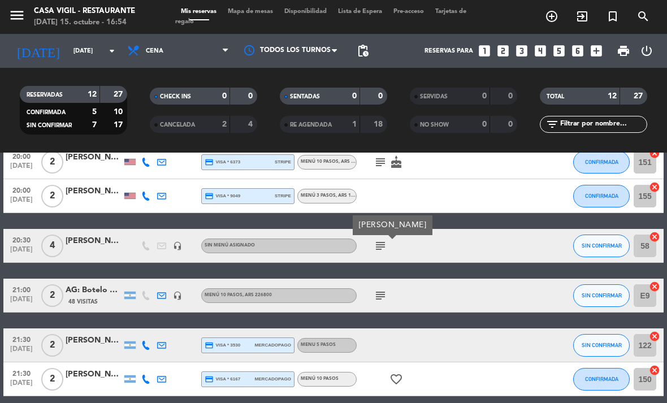
scroll to position [294, 0]
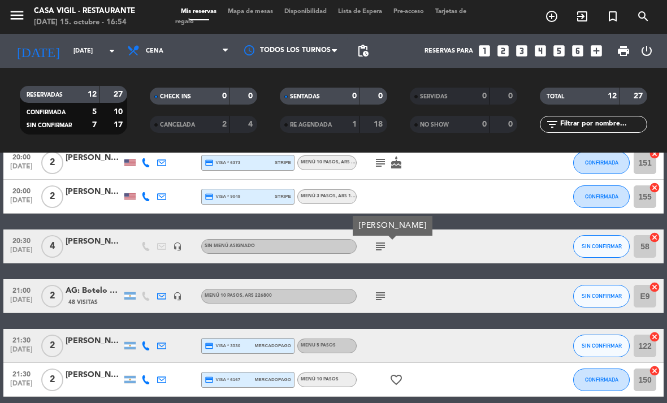
click at [383, 291] on icon "subject" at bounding box center [380, 296] width 14 height 14
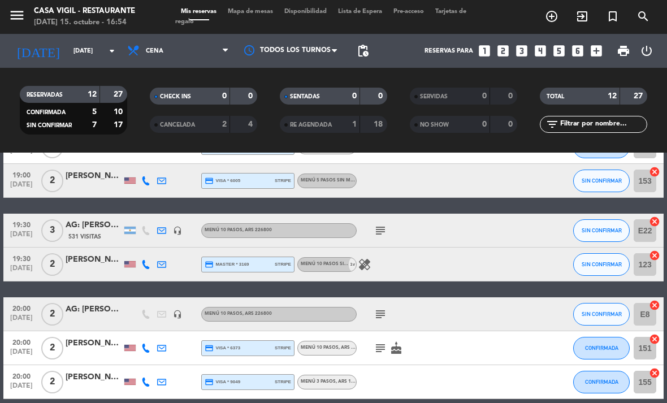
scroll to position [106, 0]
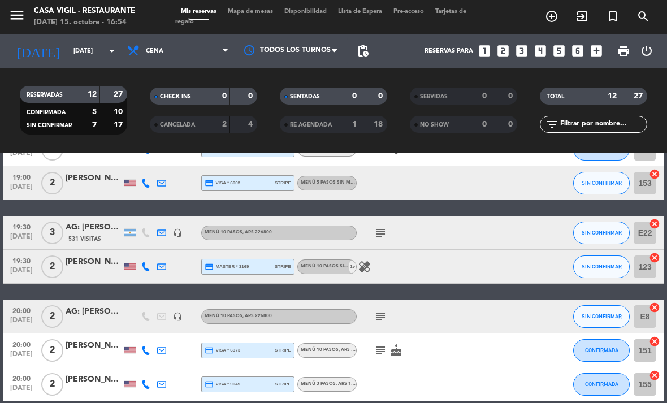
click at [380, 310] on icon "subject" at bounding box center [380, 317] width 14 height 14
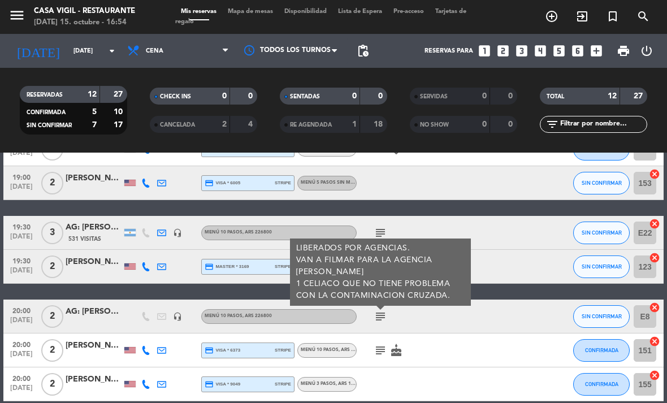
click at [373, 345] on icon "subject" at bounding box center [380, 350] width 14 height 14
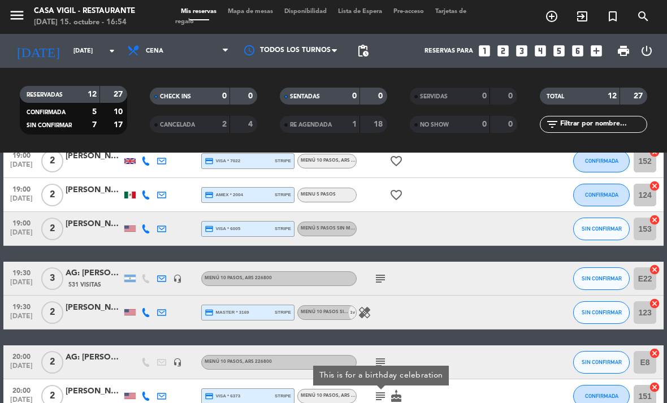
scroll to position [50, 0]
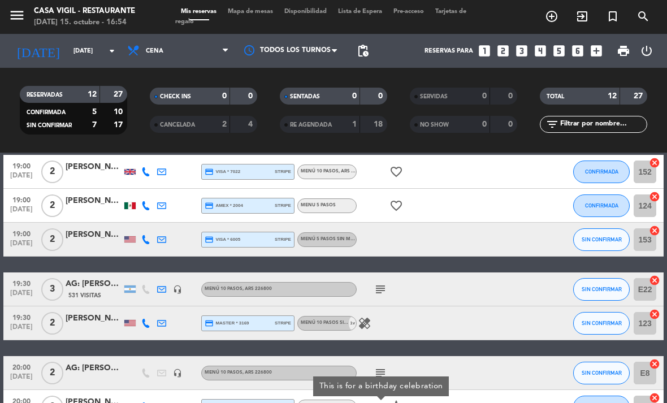
click at [384, 282] on icon "subject" at bounding box center [380, 289] width 14 height 14
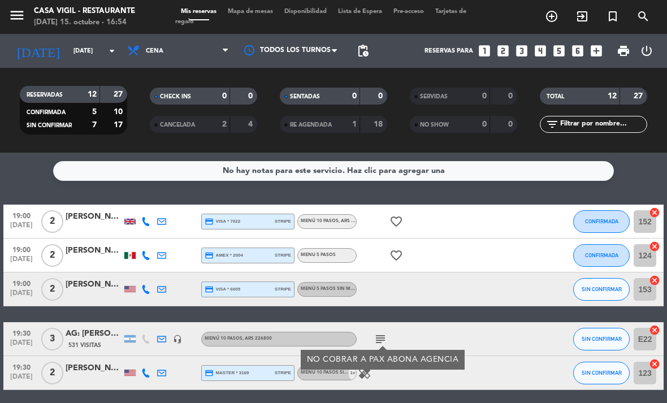
scroll to position [0, 0]
click at [78, 50] on input "[DATE]" at bounding box center [110, 51] width 84 height 19
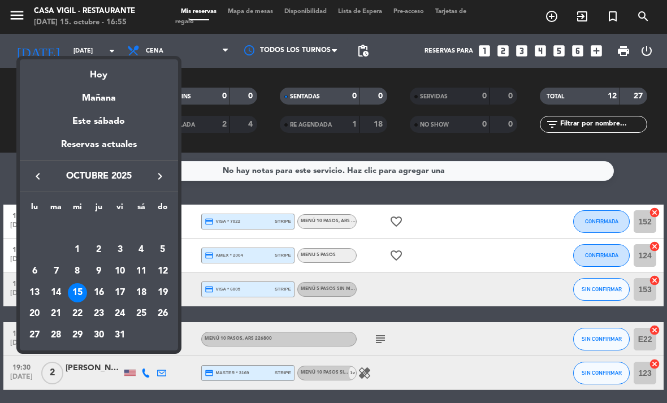
click at [100, 286] on div "16" at bounding box center [98, 292] width 19 height 19
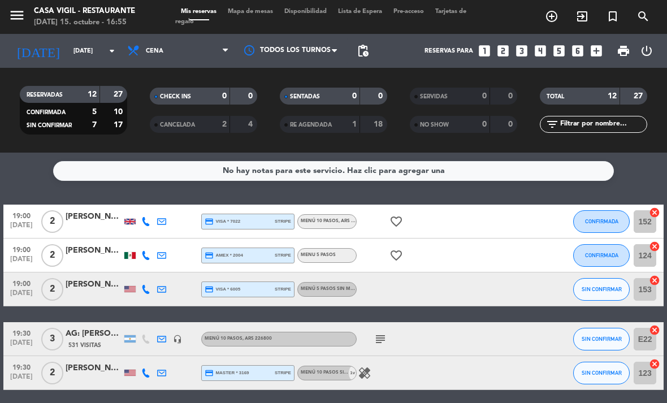
type input "[DEMOGRAPHIC_DATA][DATE]"
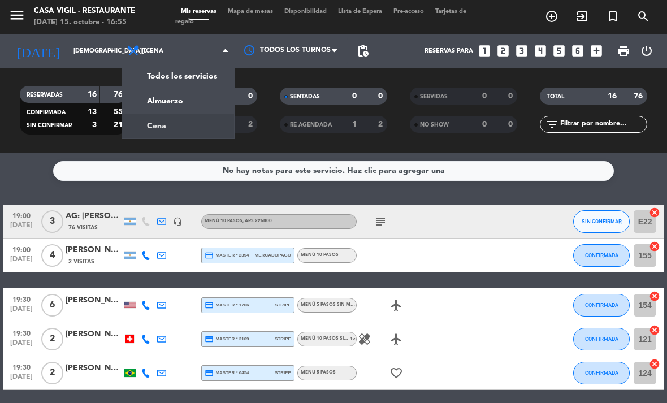
click at [212, 94] on div "menu Casa [PERSON_NAME] - Restaurante [DATE] 15. octubre - 16:55 Mis reservas M…" at bounding box center [333, 76] width 667 height 153
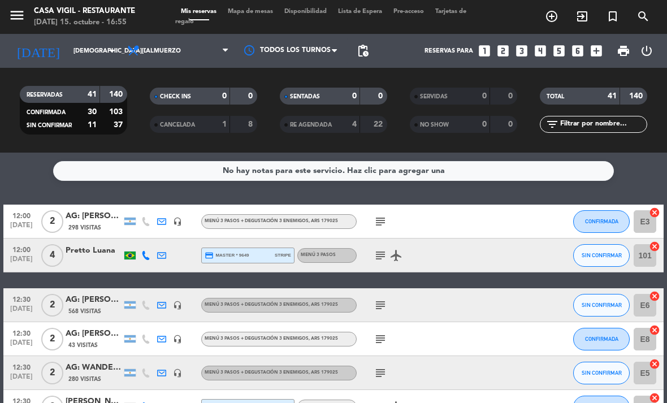
click at [385, 215] on icon "subject" at bounding box center [380, 222] width 14 height 14
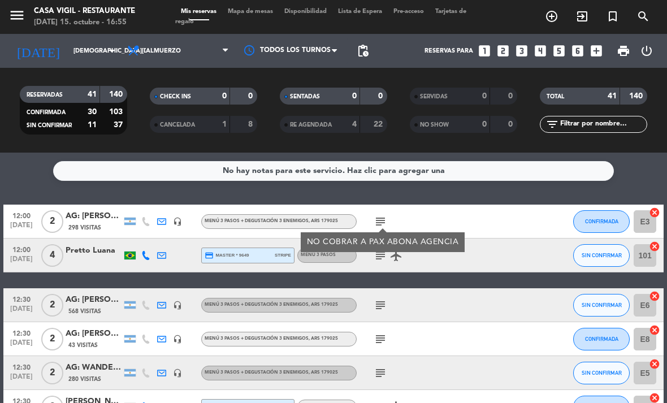
click at [416, 288] on div "subject" at bounding box center [403, 304] width 95 height 33
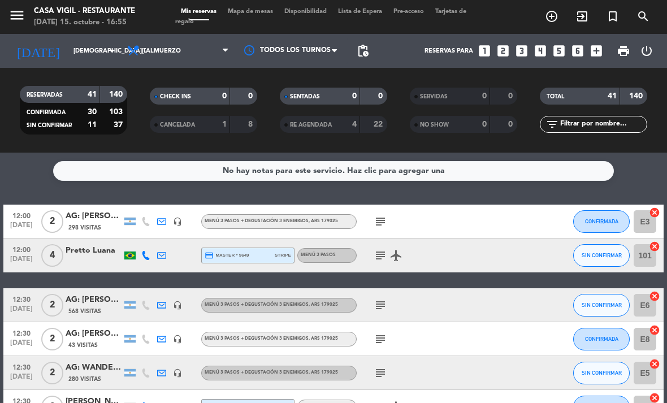
click at [381, 252] on icon "subject" at bounding box center [380, 256] width 14 height 14
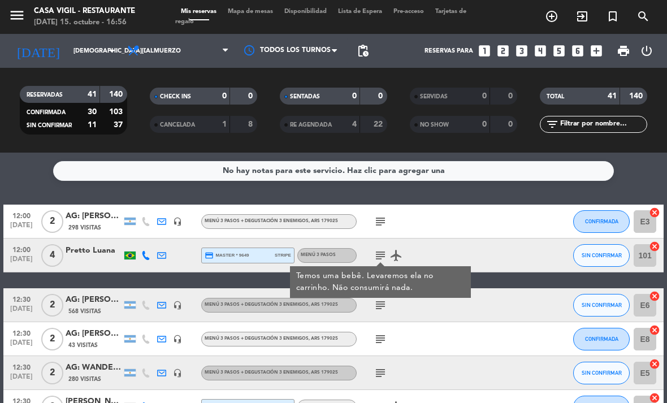
click at [416, 308] on div "subject" at bounding box center [403, 304] width 95 height 33
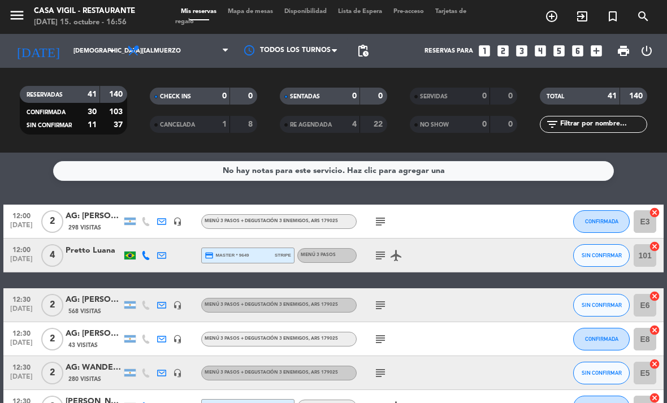
click at [378, 308] on div "subject" at bounding box center [403, 304] width 95 height 33
click at [375, 299] on icon "subject" at bounding box center [380, 305] width 14 height 14
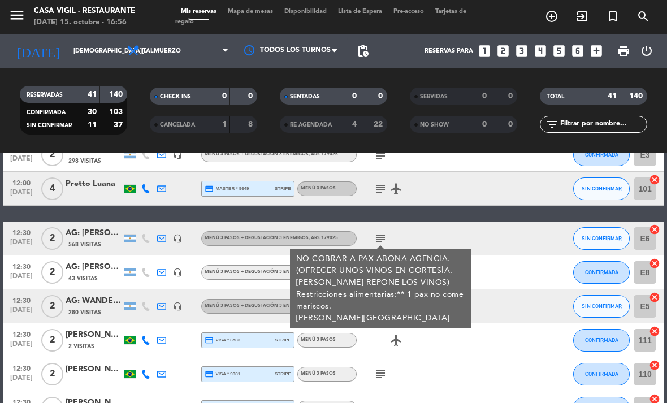
scroll to position [71, 0]
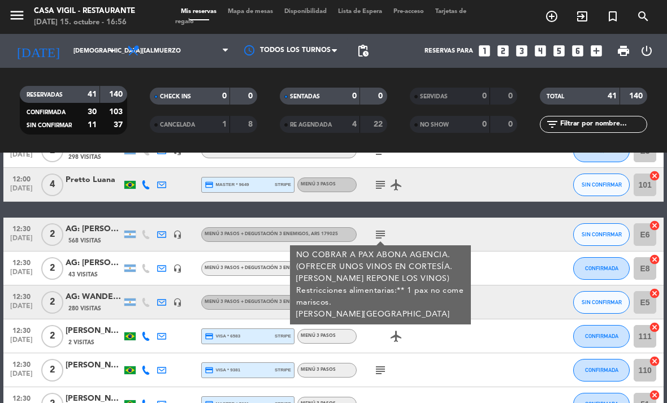
click at [420, 259] on div "NO COBRAR A PAX ABONA AGENCIA. (OFRECER UNOS VINOS EN CORTESÍA. [PERSON_NAME] R…" at bounding box center [379, 284] width 169 height 71
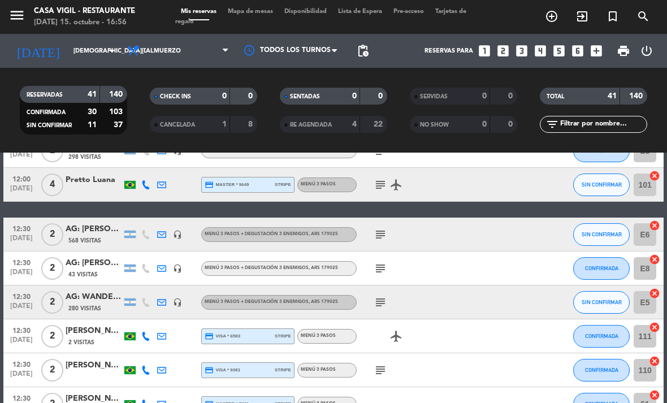
click at [88, 223] on div "AG: [PERSON_NAME] X2/ WOLCEN" at bounding box center [94, 229] width 56 height 13
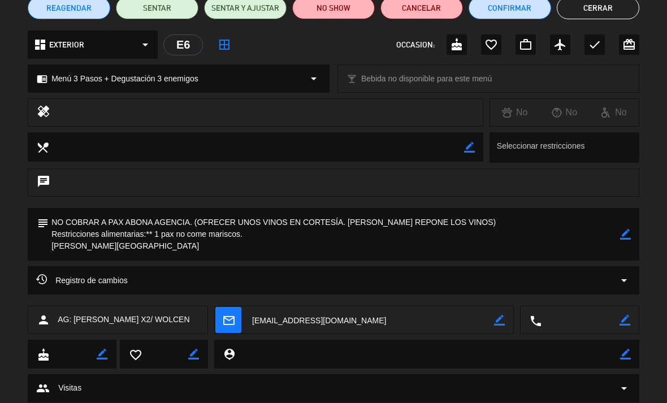
scroll to position [108, 0]
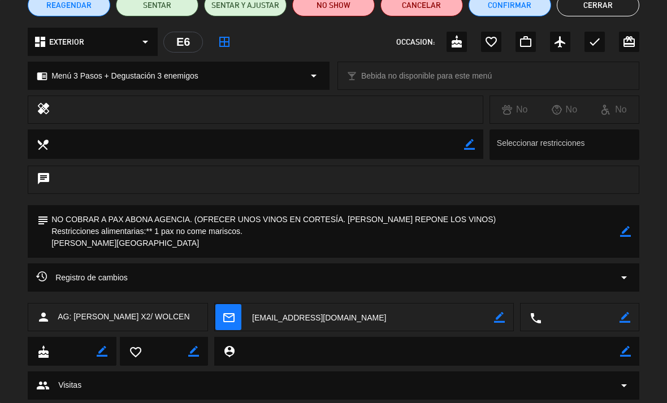
click at [607, 12] on button "Cerrar" at bounding box center [597, 5] width 82 height 23
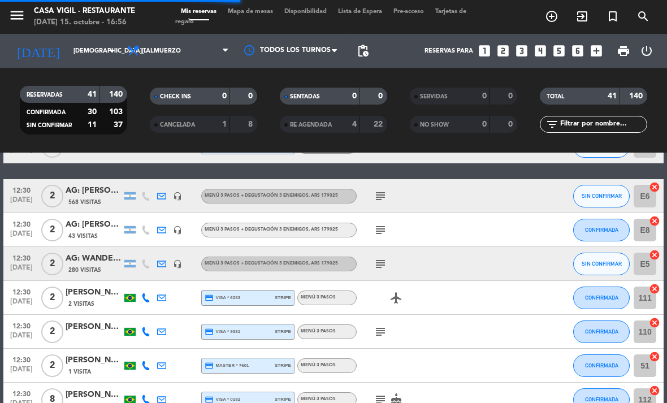
scroll to position [111, 0]
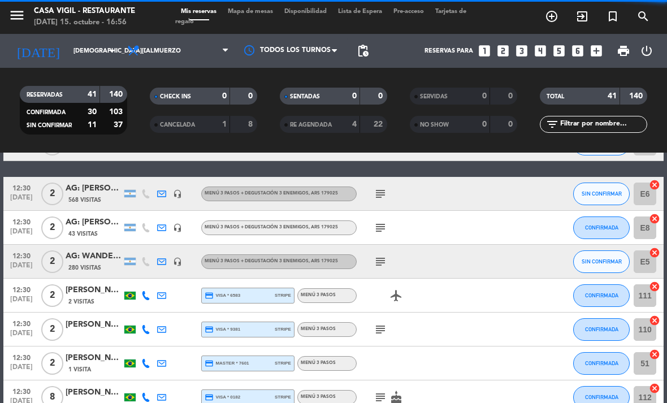
click at [383, 187] on icon "subject" at bounding box center [380, 194] width 14 height 14
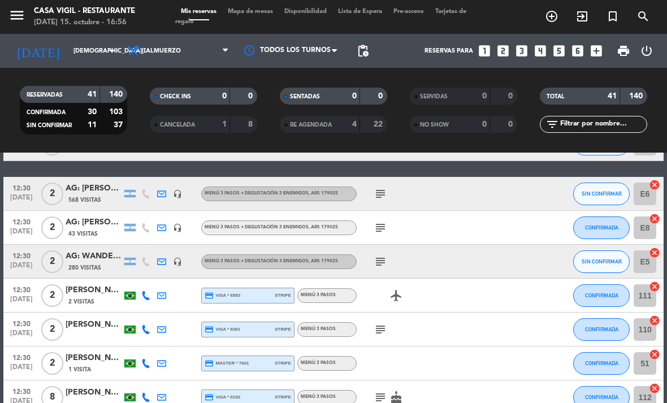
click at [382, 221] on icon "subject" at bounding box center [380, 228] width 14 height 14
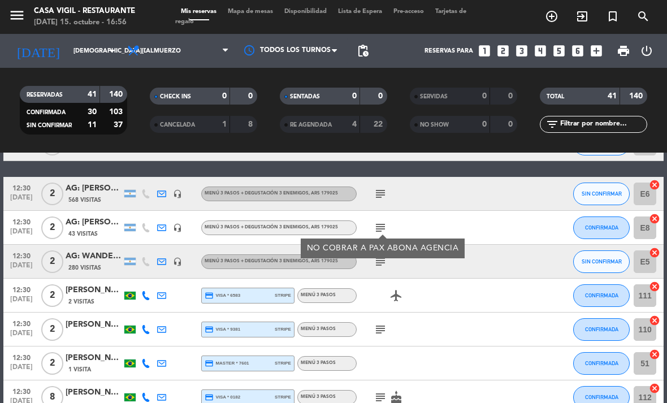
click at [424, 197] on div "subject" at bounding box center [403, 193] width 95 height 33
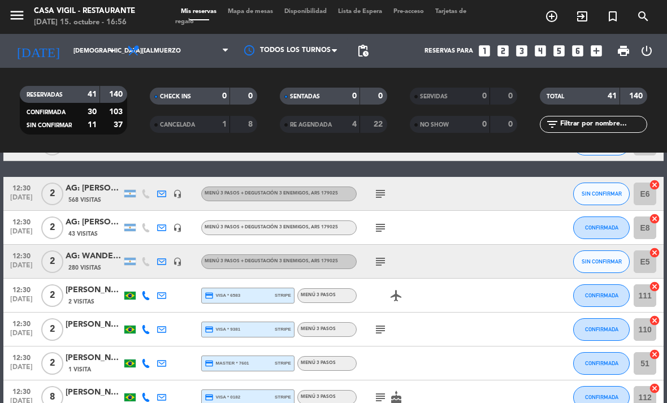
click at [379, 255] on icon "subject" at bounding box center [380, 262] width 14 height 14
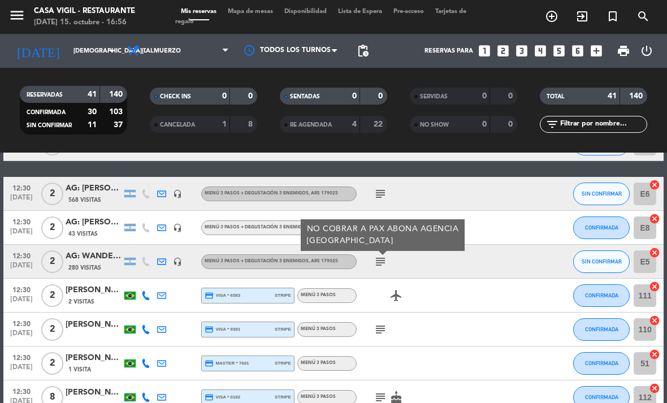
click at [375, 325] on icon "subject" at bounding box center [380, 330] width 14 height 14
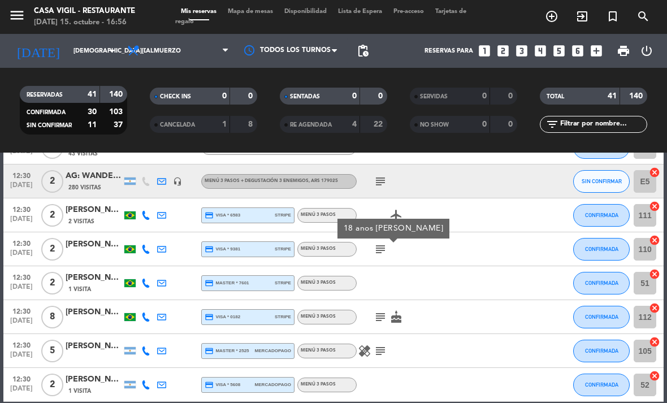
scroll to position [192, 0]
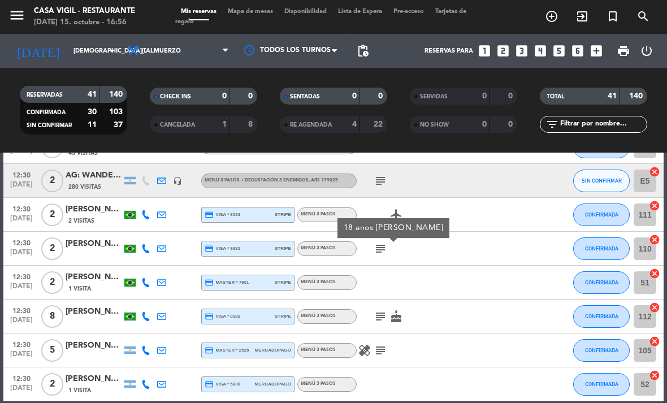
click at [383, 310] on icon "subject" at bounding box center [380, 317] width 14 height 14
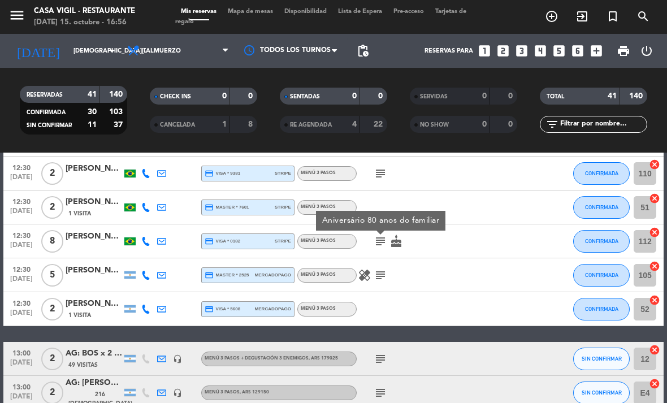
scroll to position [272, 0]
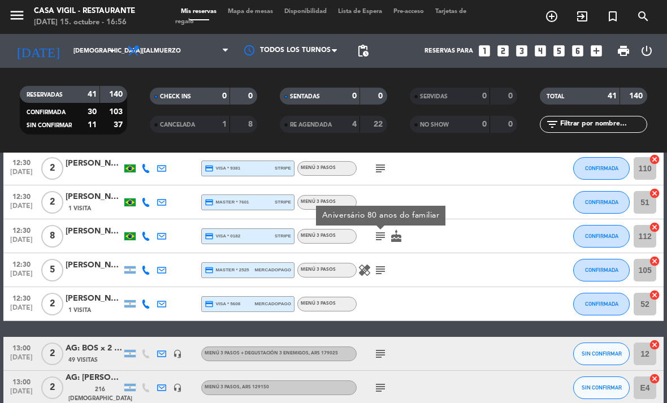
click at [401, 231] on icon "cake" at bounding box center [396, 236] width 14 height 14
click at [368, 264] on icon "healing" at bounding box center [365, 270] width 14 height 14
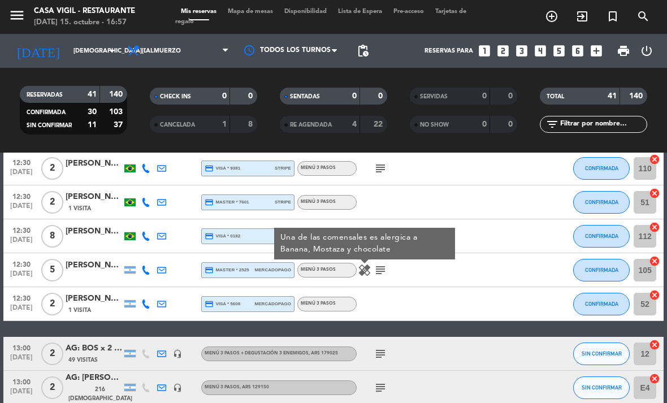
click at [453, 304] on div at bounding box center [466, 303] width 31 height 33
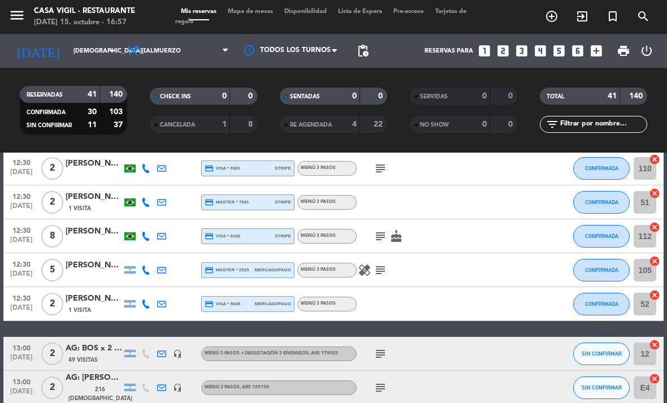
click at [380, 263] on icon "subject" at bounding box center [380, 270] width 14 height 14
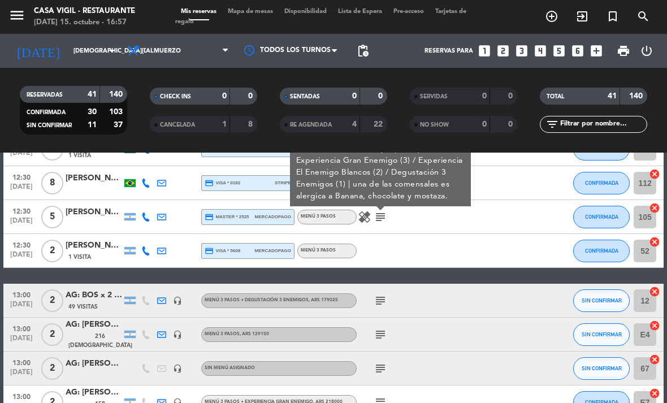
scroll to position [328, 0]
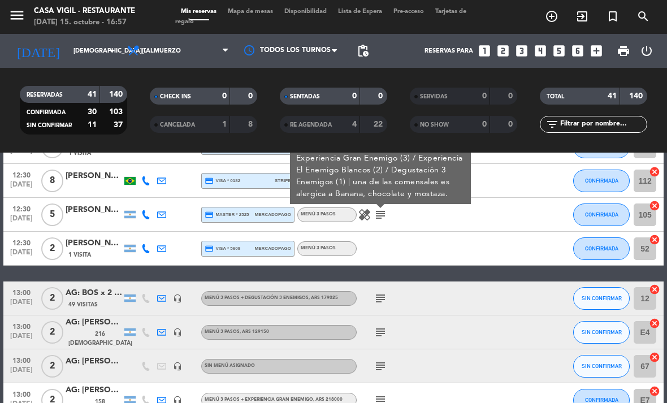
click at [377, 303] on div "subject" at bounding box center [403, 297] width 95 height 33
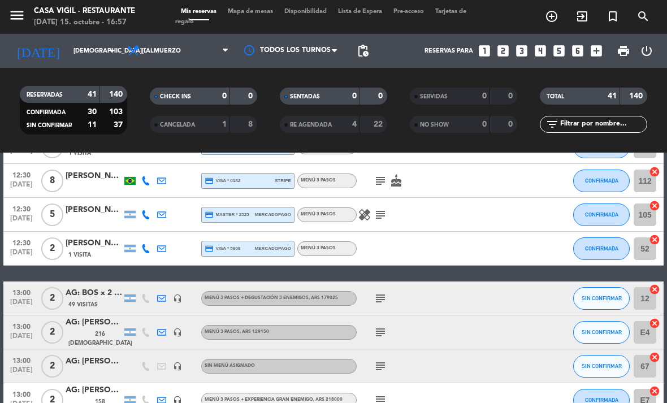
click at [386, 293] on icon "subject" at bounding box center [380, 299] width 14 height 14
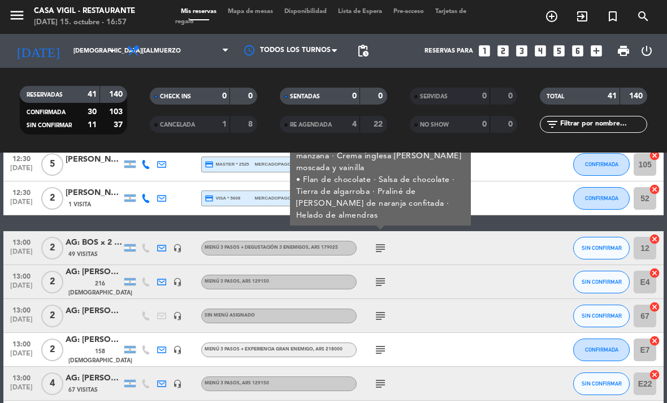
scroll to position [379, 0]
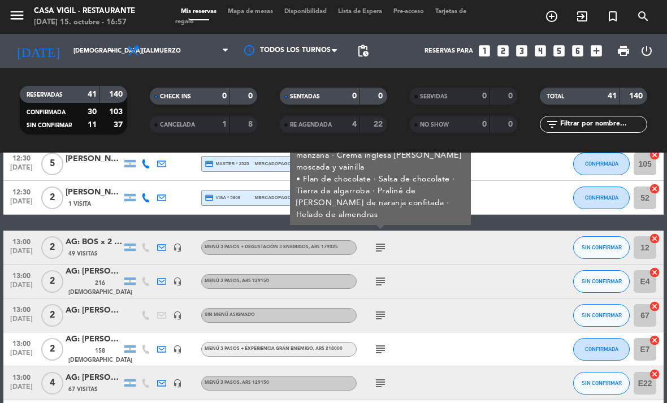
click at [380, 277] on icon "subject" at bounding box center [380, 282] width 14 height 14
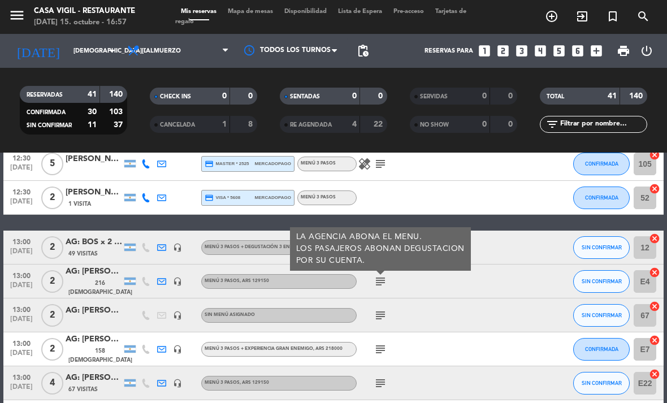
click at [380, 308] on icon "subject" at bounding box center [380, 315] width 14 height 14
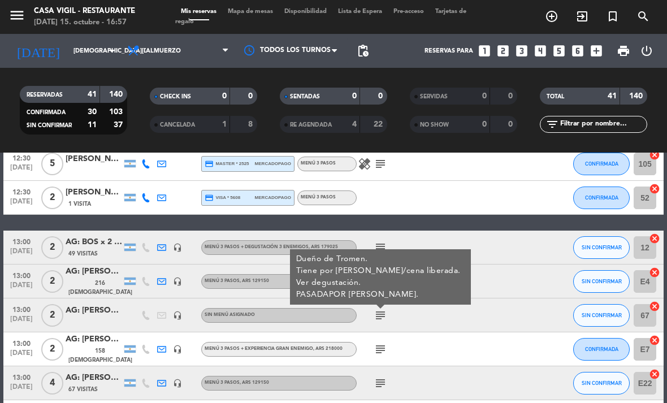
click at [382, 344] on icon "subject" at bounding box center [380, 349] width 14 height 14
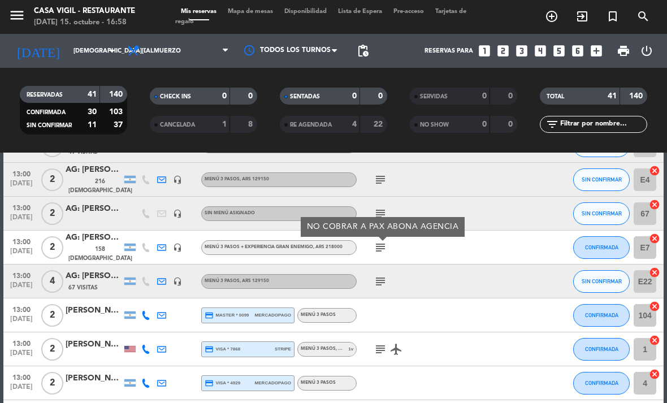
scroll to position [482, 0]
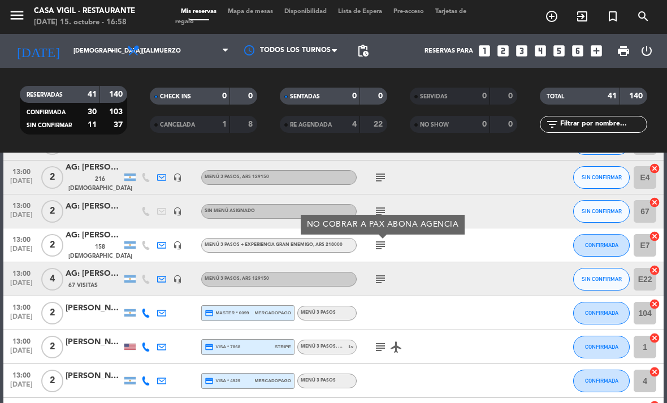
click at [379, 276] on icon "subject" at bounding box center [380, 279] width 14 height 14
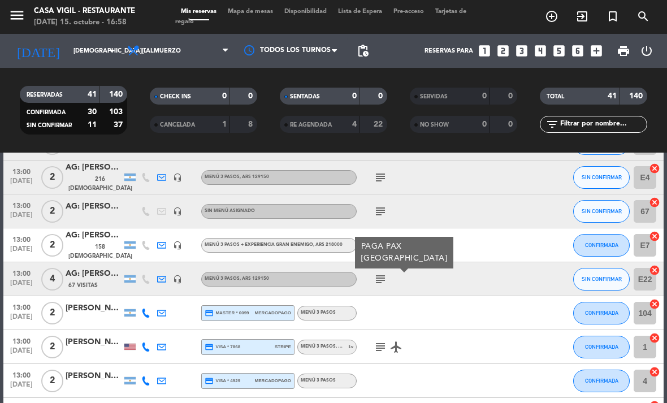
click at [380, 345] on icon "subject" at bounding box center [380, 347] width 14 height 14
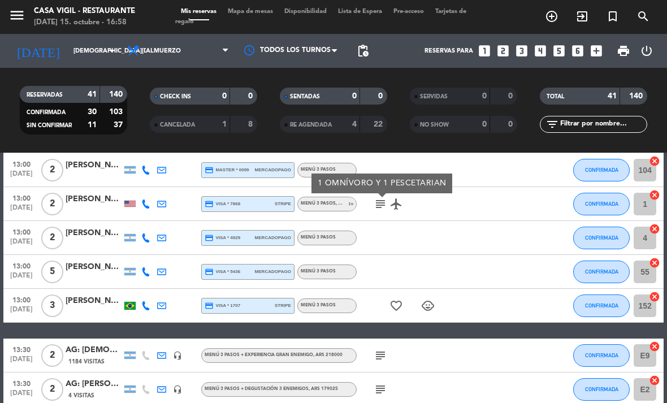
scroll to position [635, 0]
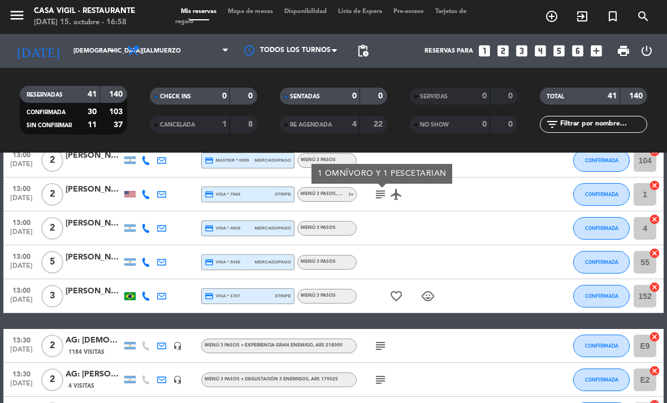
click at [395, 289] on icon "favorite_border" at bounding box center [396, 296] width 14 height 14
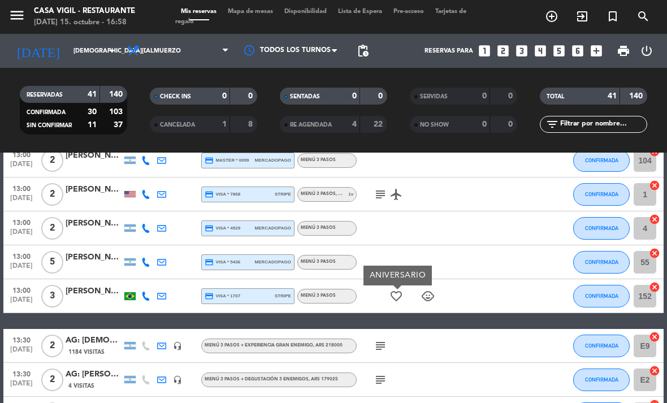
click at [386, 339] on icon "subject" at bounding box center [380, 346] width 14 height 14
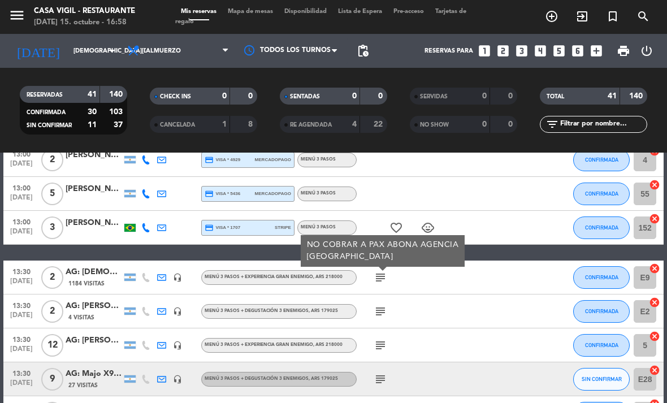
scroll to position [708, 0]
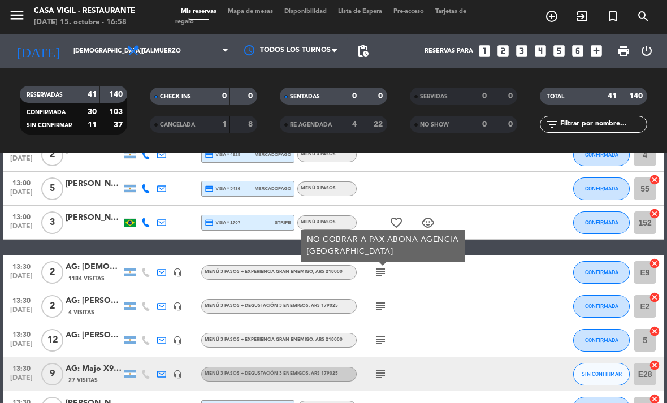
click at [370, 296] on div "subject" at bounding box center [403, 305] width 95 height 33
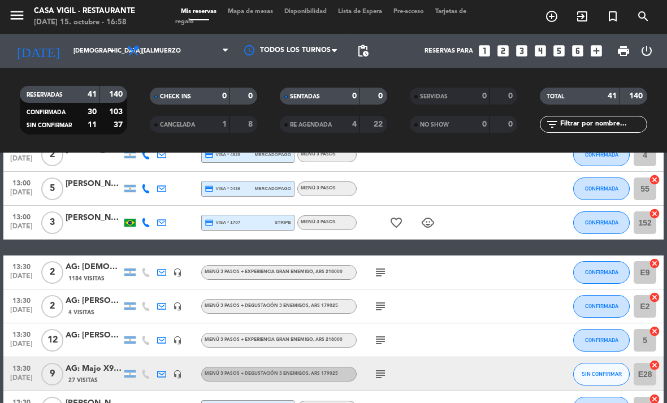
click at [384, 267] on icon "subject" at bounding box center [380, 273] width 14 height 14
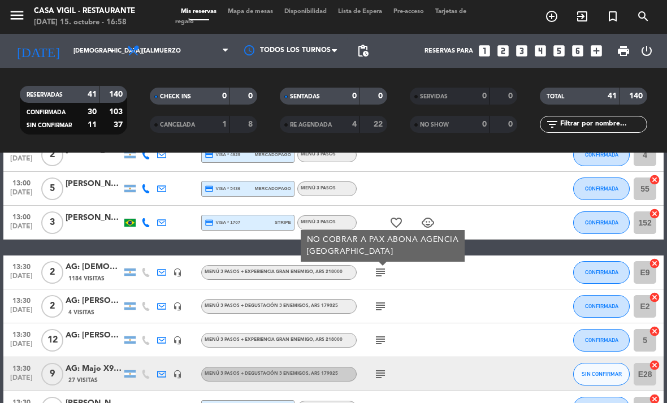
click at [382, 302] on icon "subject" at bounding box center [380, 306] width 14 height 14
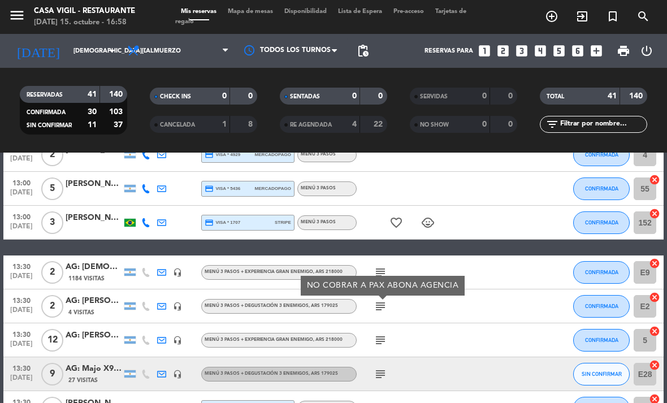
click at [382, 337] on icon "subject" at bounding box center [380, 340] width 14 height 14
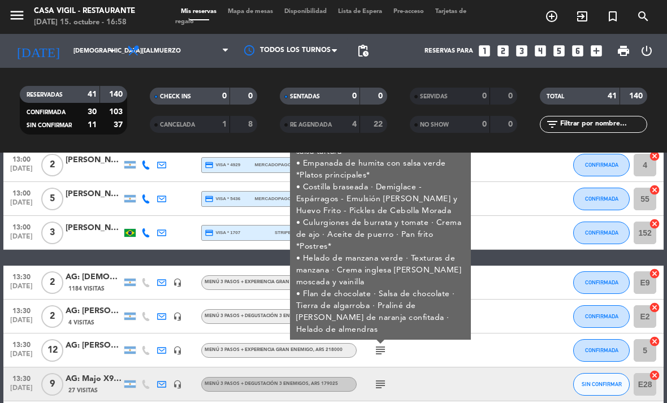
scroll to position [699, 0]
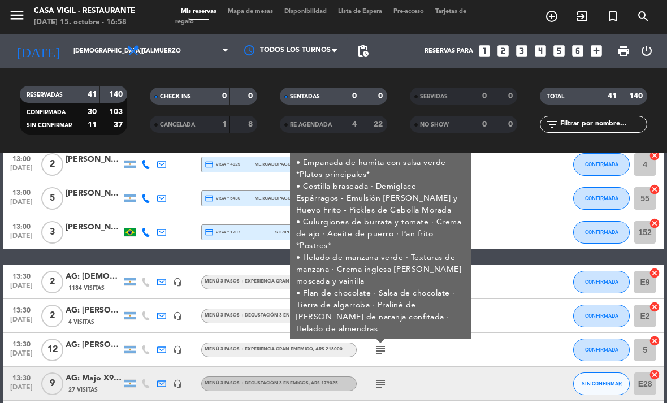
click at [108, 338] on div "AG: [PERSON_NAME] X12/ WELOCAL" at bounding box center [94, 344] width 56 height 13
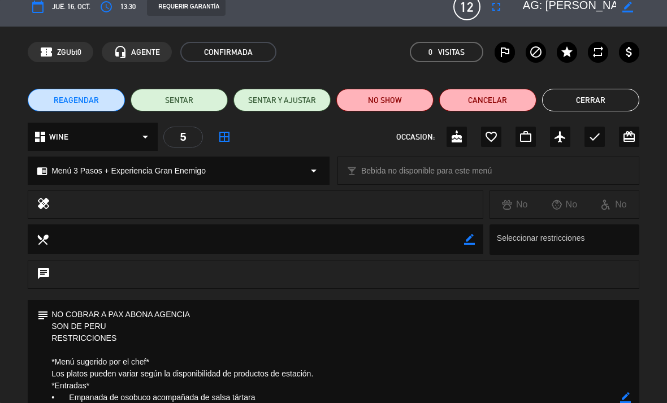
scroll to position [14, 0]
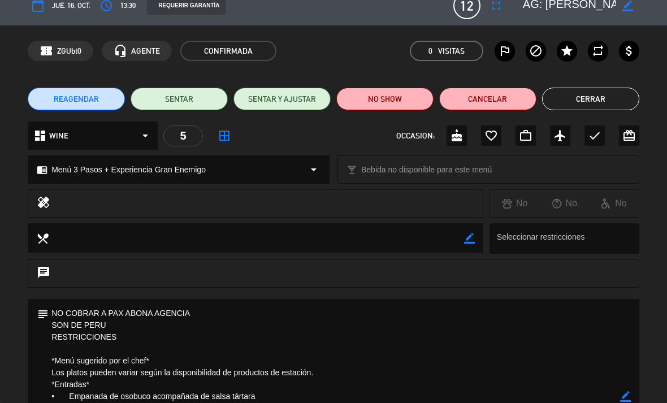
click at [584, 99] on button "Cerrar" at bounding box center [590, 99] width 97 height 23
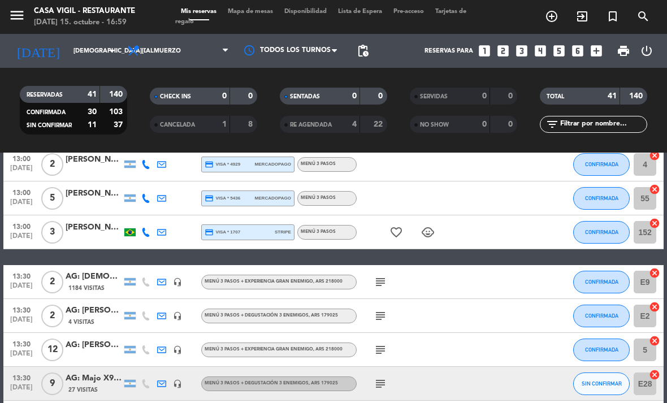
click at [385, 280] on icon "subject" at bounding box center [380, 282] width 14 height 14
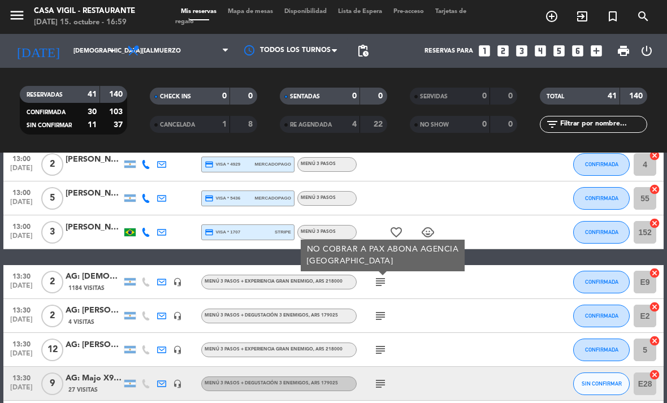
click at [379, 309] on icon "subject" at bounding box center [380, 316] width 14 height 14
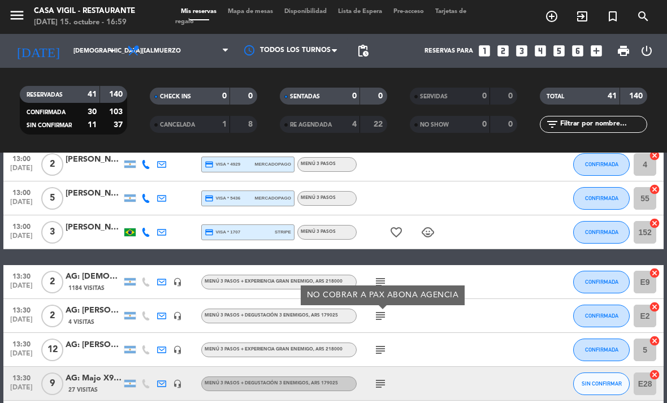
click at [382, 343] on icon "subject" at bounding box center [380, 350] width 14 height 14
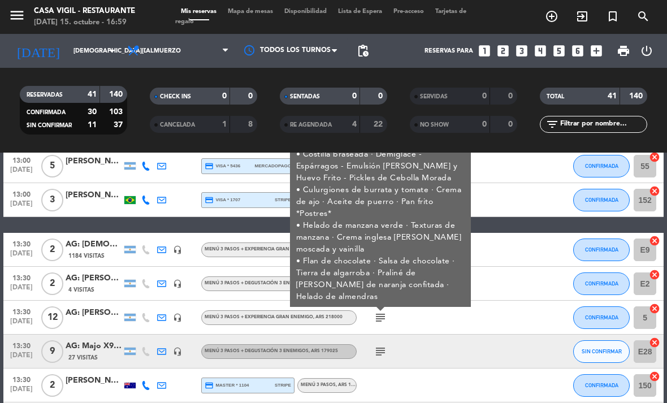
scroll to position [776, 0]
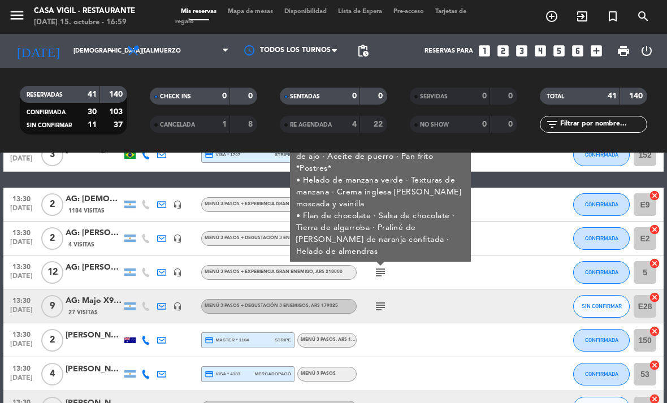
click at [382, 299] on icon "subject" at bounding box center [380, 306] width 14 height 14
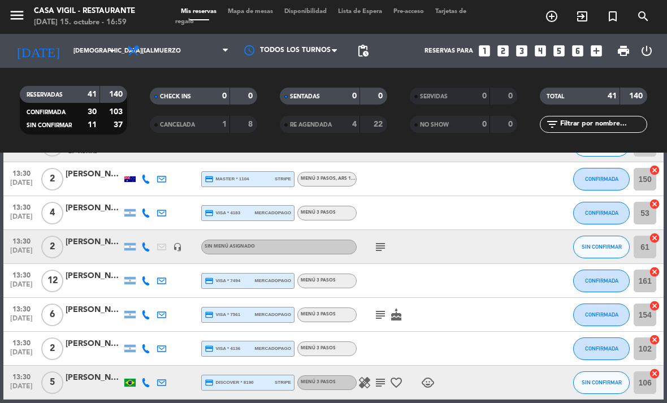
scroll to position [938, 0]
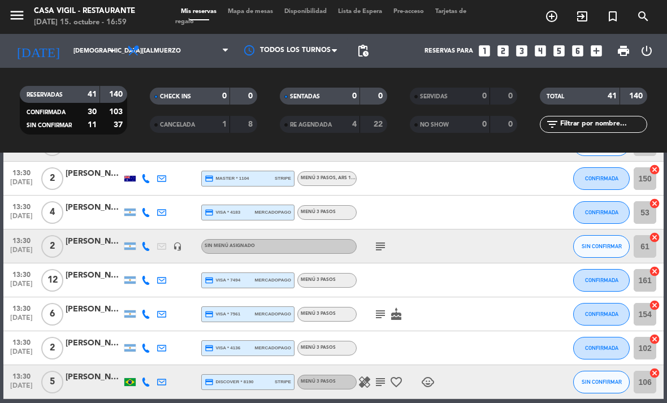
click at [377, 240] on icon "subject" at bounding box center [380, 247] width 14 height 14
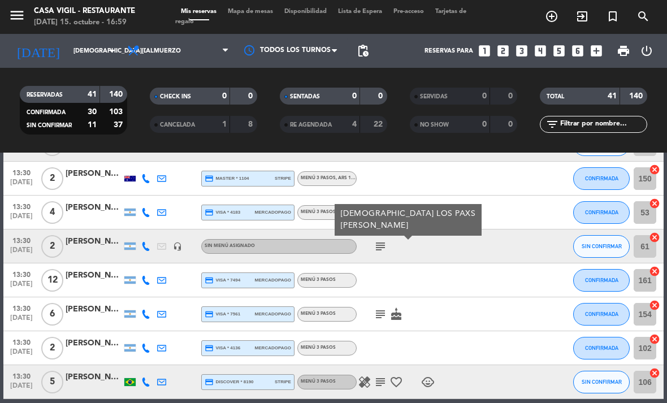
click at [376, 307] on icon "subject" at bounding box center [380, 314] width 14 height 14
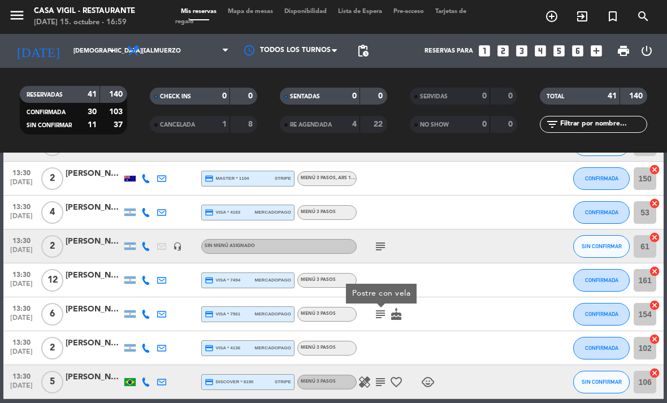
scroll to position [1010, 0]
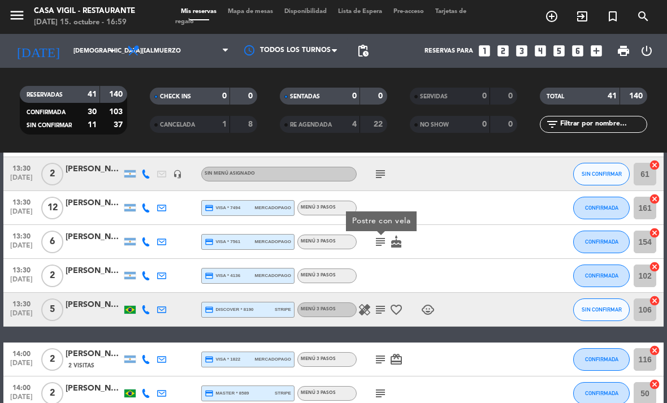
click at [381, 303] on icon "subject" at bounding box center [380, 310] width 14 height 14
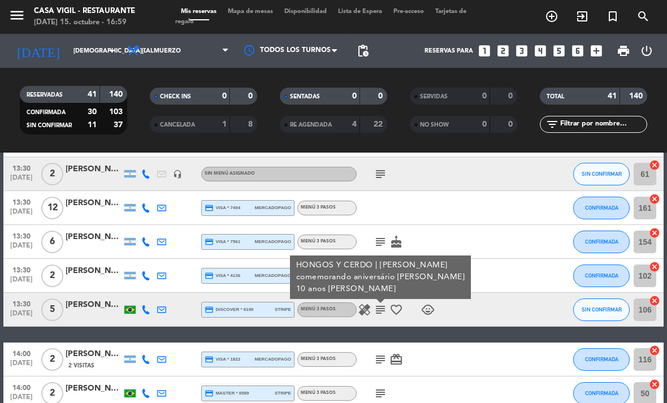
click at [361, 303] on icon "healing" at bounding box center [365, 310] width 14 height 14
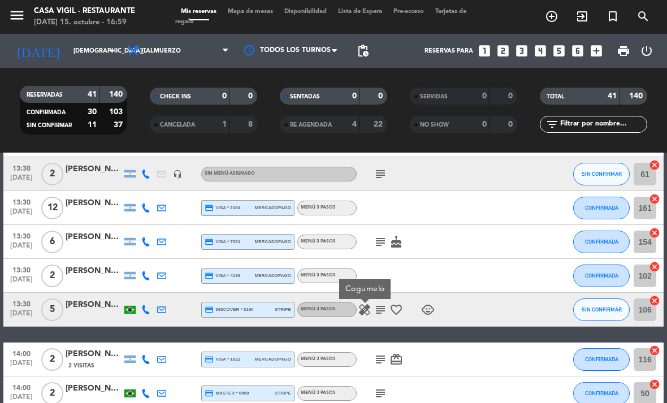
click at [382, 305] on icon "subject" at bounding box center [380, 310] width 14 height 14
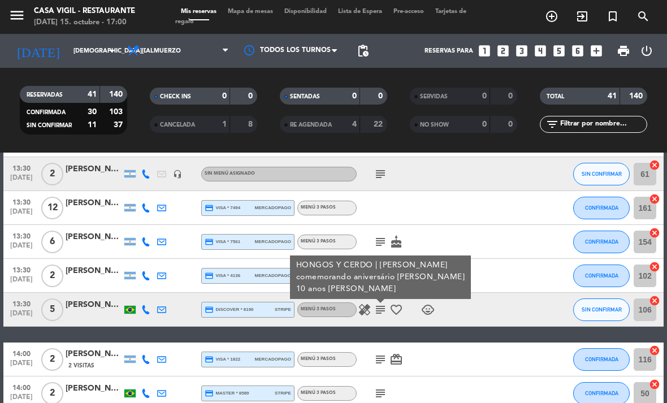
scroll to position [1047, 0]
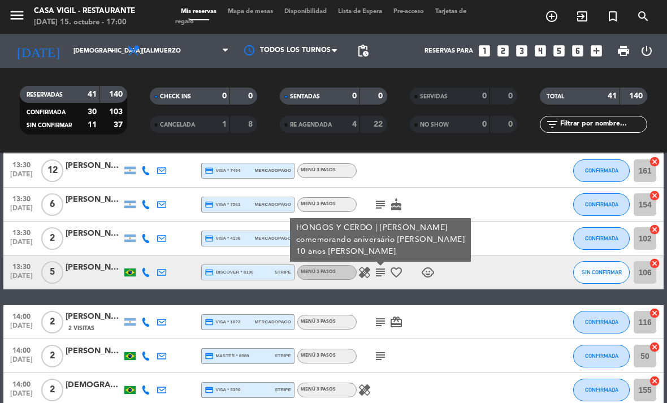
click at [381, 315] on icon "subject" at bounding box center [380, 322] width 14 height 14
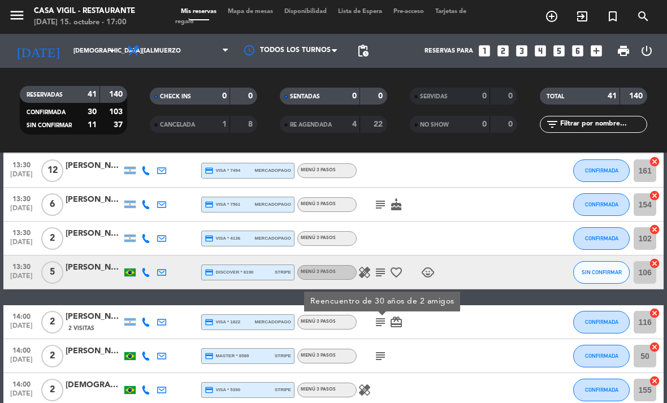
click at [381, 349] on icon "subject" at bounding box center [380, 356] width 14 height 14
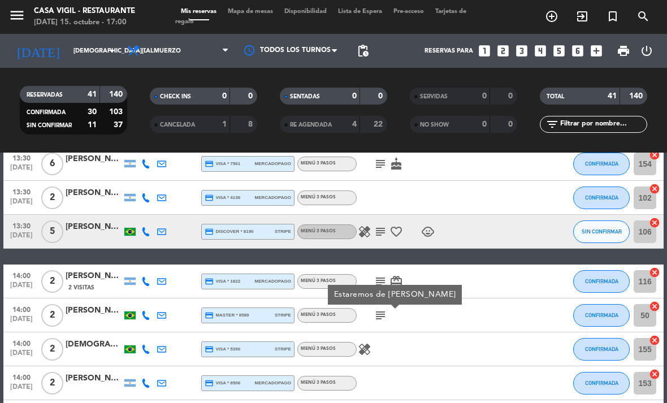
scroll to position [1125, 0]
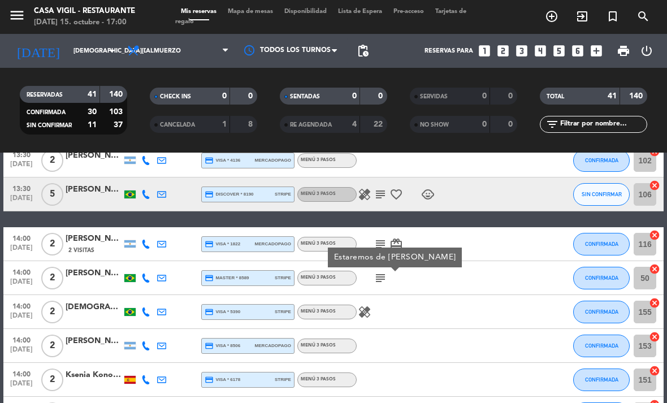
click at [366, 305] on icon "healing" at bounding box center [365, 312] width 14 height 14
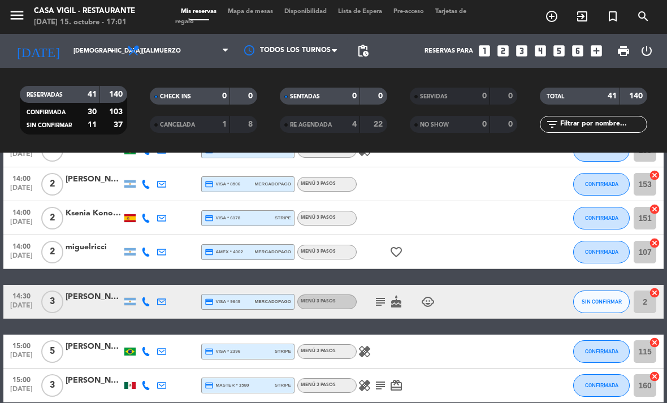
scroll to position [1304, 0]
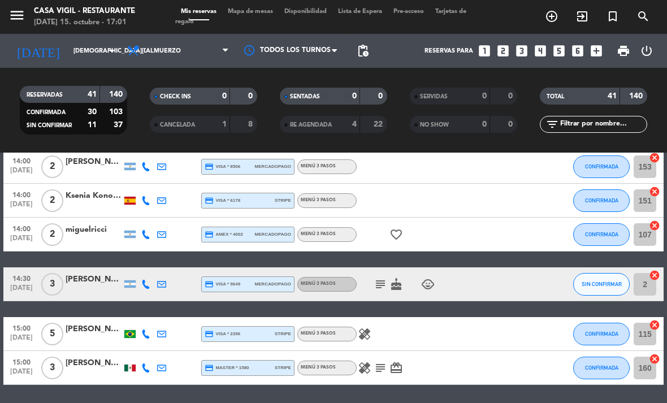
click at [377, 280] on icon "subject" at bounding box center [380, 284] width 14 height 14
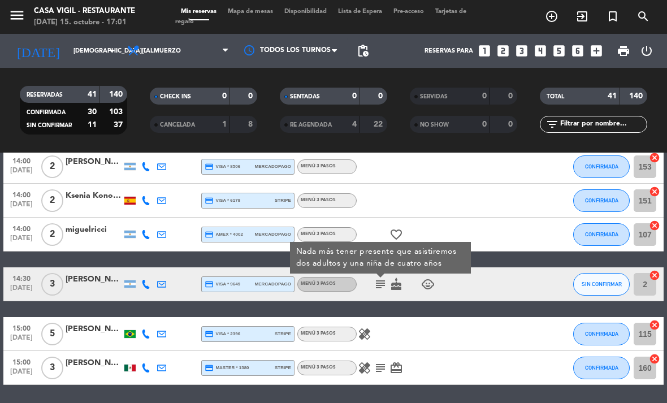
click at [370, 328] on icon "healing" at bounding box center [365, 334] width 14 height 14
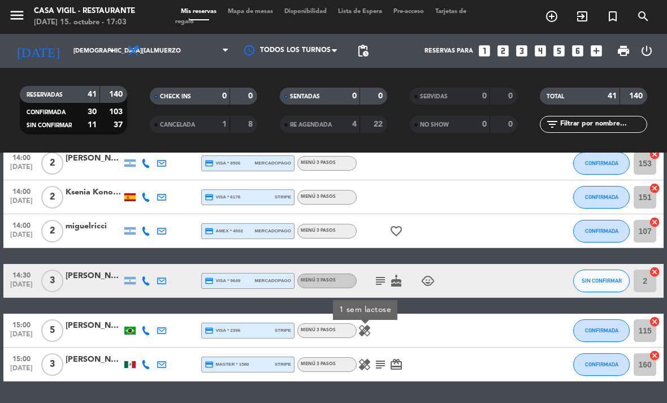
scroll to position [1307, 0]
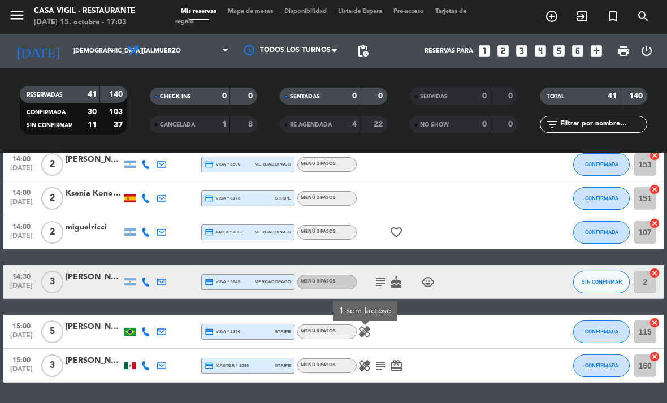
click at [370, 359] on icon "healing" at bounding box center [365, 366] width 14 height 14
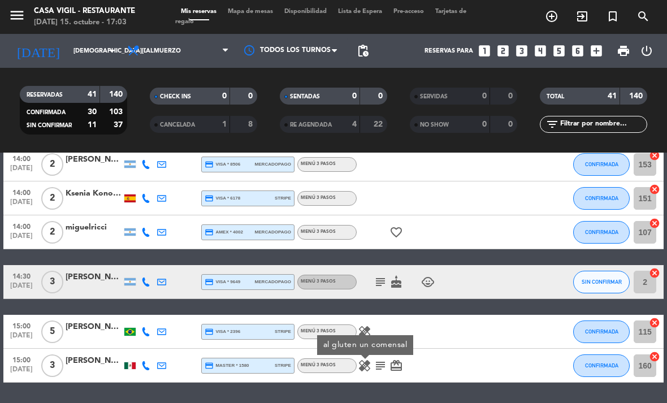
scroll to position [36, 0]
click at [434, 349] on div "healing al gluten un comensal subject card_giftcard" at bounding box center [403, 365] width 95 height 33
click at [381, 359] on icon "subject" at bounding box center [380, 366] width 14 height 14
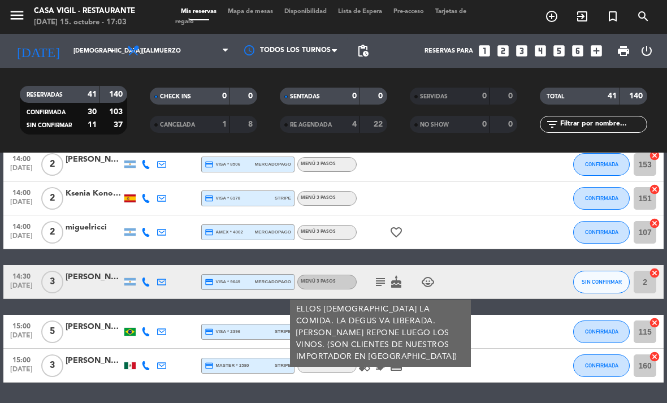
click at [396, 359] on icon "card_giftcard" at bounding box center [396, 366] width 14 height 14
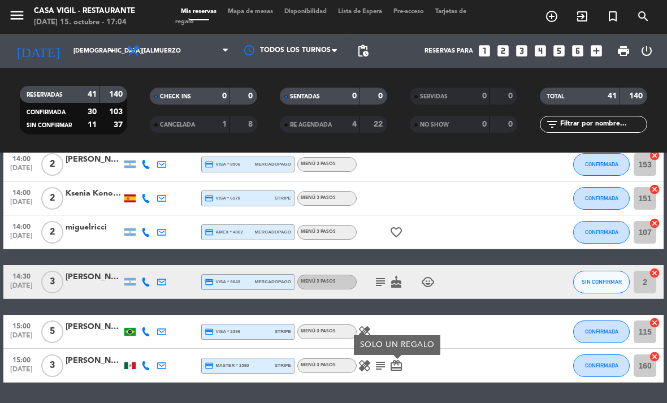
click at [400, 275] on icon "cake" at bounding box center [396, 282] width 14 height 14
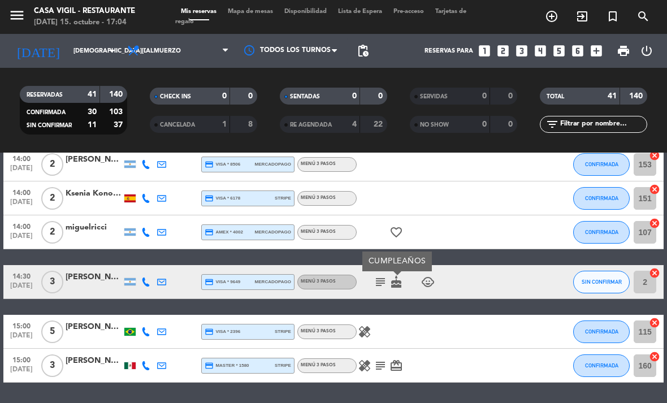
click at [421, 275] on icon "child_care" at bounding box center [428, 282] width 14 height 14
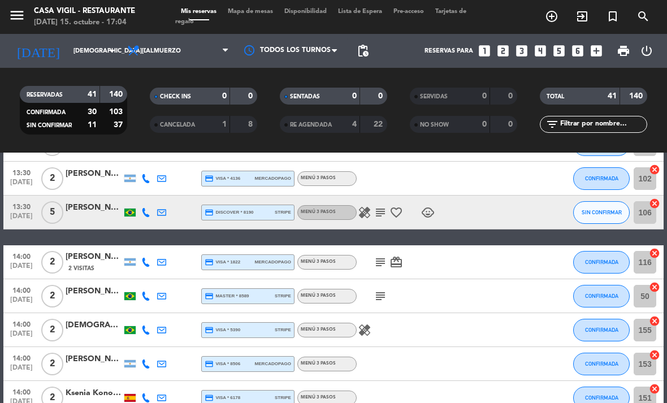
scroll to position [1099, 0]
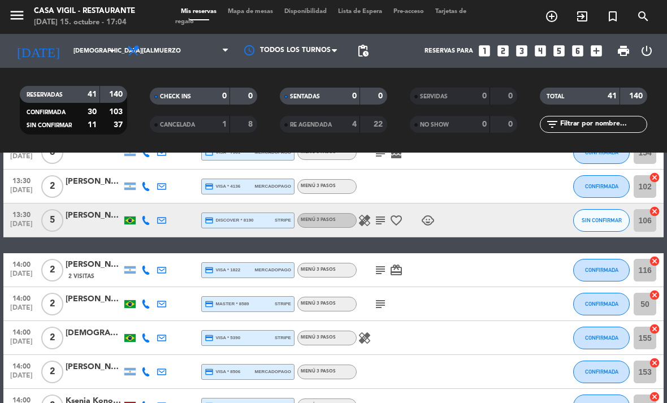
click at [399, 214] on icon "favorite_border" at bounding box center [396, 221] width 14 height 14
click at [401, 263] on icon "card_giftcard" at bounding box center [396, 270] width 14 height 14
click at [362, 331] on icon "healing" at bounding box center [365, 338] width 14 height 14
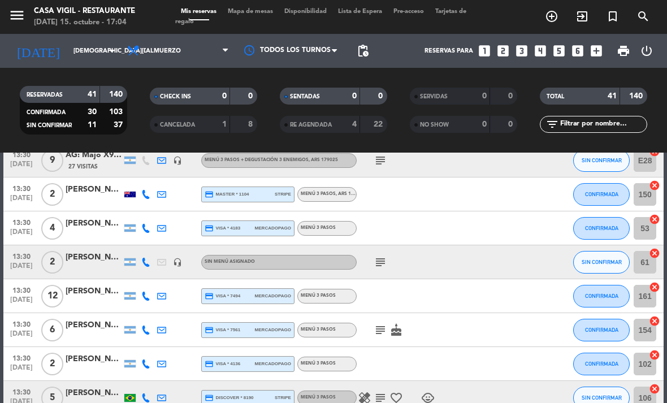
scroll to position [920, 0]
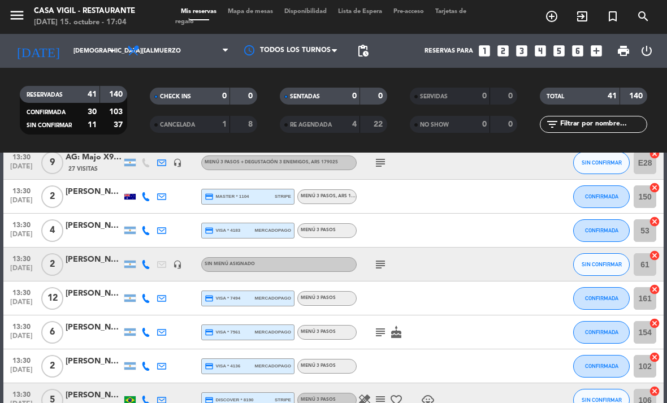
click at [393, 325] on icon "cake" at bounding box center [396, 332] width 14 height 14
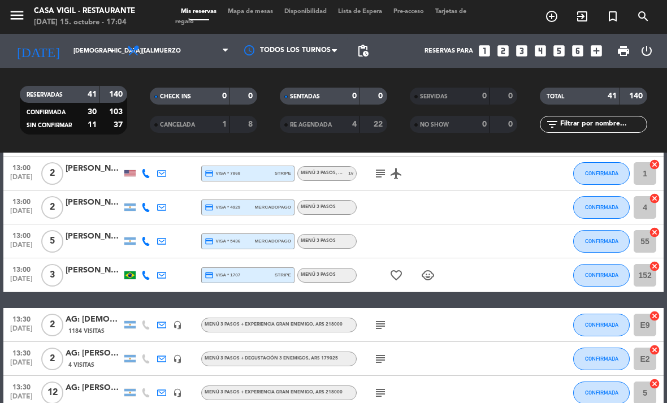
scroll to position [655, 0]
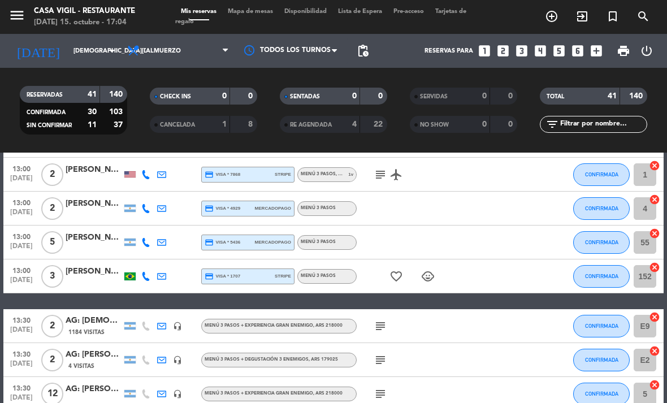
click at [424, 269] on icon "child_care" at bounding box center [428, 276] width 14 height 14
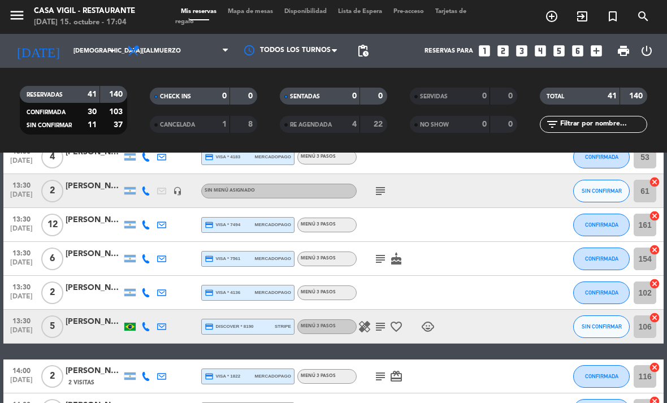
scroll to position [991, 0]
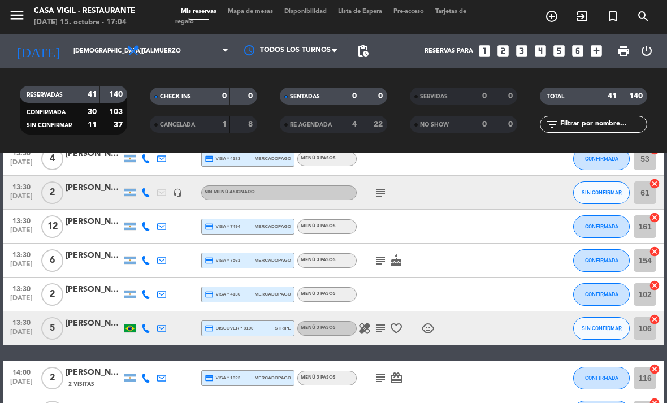
click at [431, 321] on icon "child_care" at bounding box center [428, 328] width 14 height 14
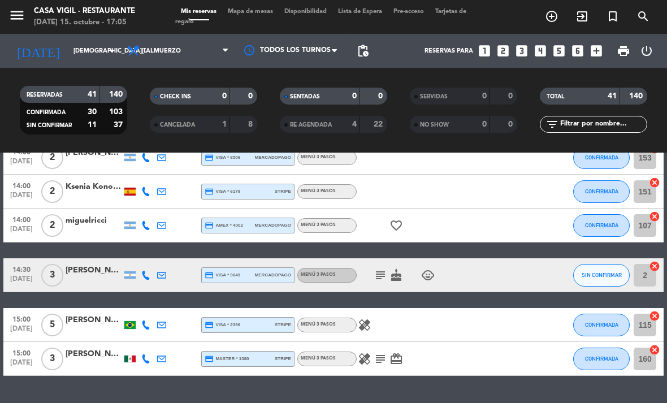
scroll to position [1307, 0]
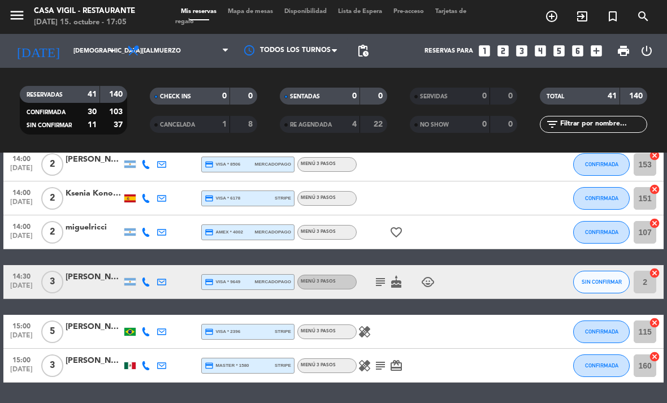
click at [432, 275] on icon "child_care" at bounding box center [428, 282] width 14 height 14
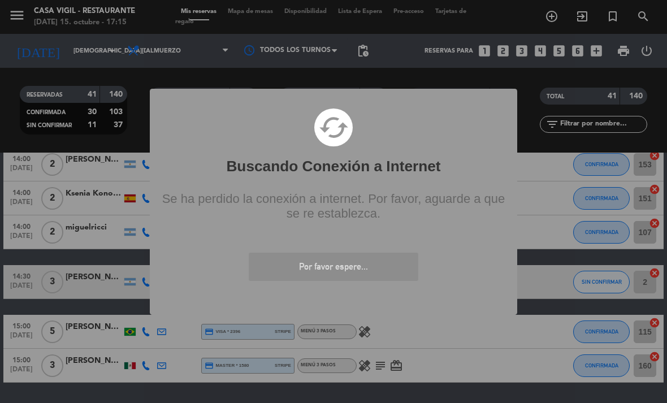
scroll to position [0, 0]
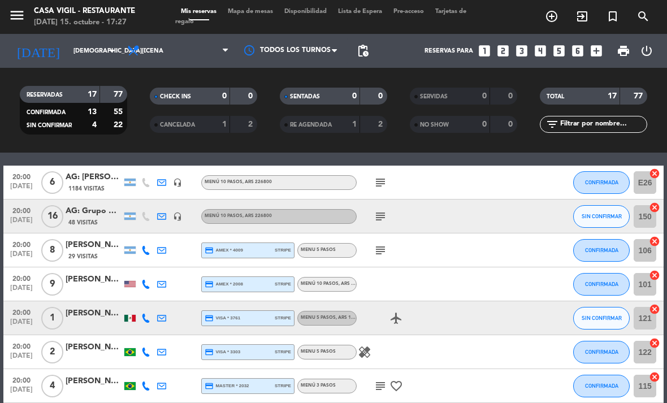
scroll to position [242, 0]
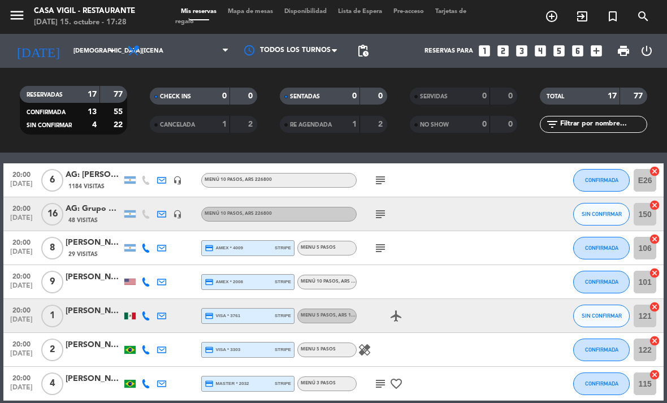
click at [90, 274] on div "[PERSON_NAME]" at bounding box center [94, 277] width 56 height 13
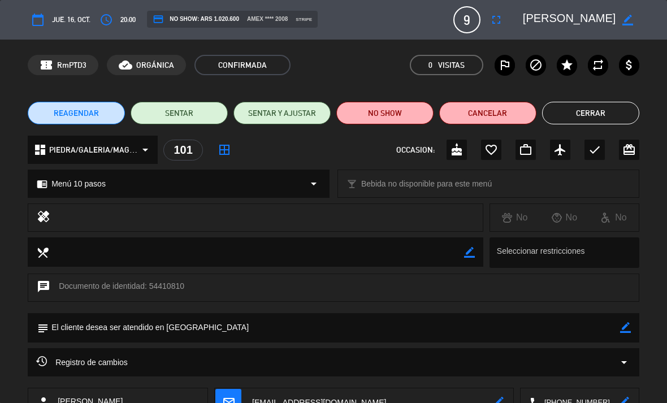
scroll to position [0, 0]
click at [590, 115] on button "Cerrar" at bounding box center [590, 113] width 97 height 23
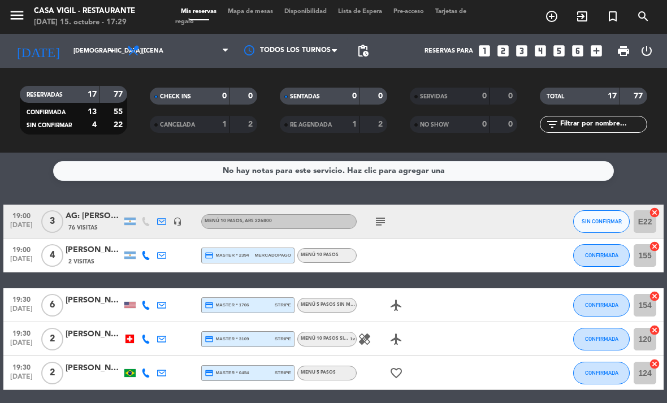
click at [379, 219] on icon "subject" at bounding box center [380, 222] width 14 height 14
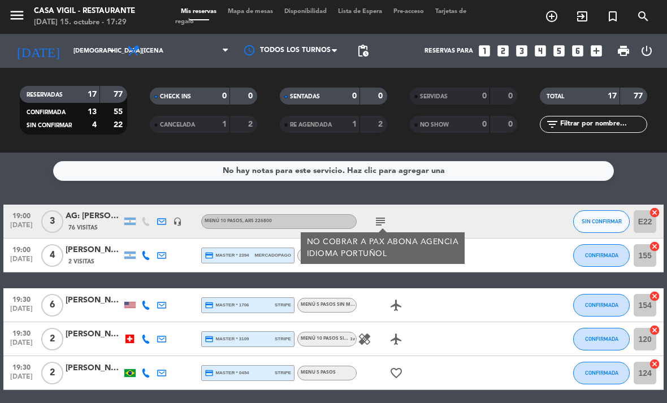
click at [370, 337] on icon "healing" at bounding box center [365, 339] width 14 height 14
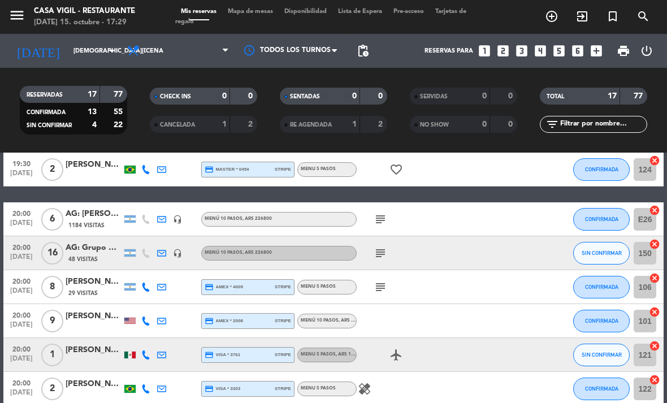
scroll to position [205, 0]
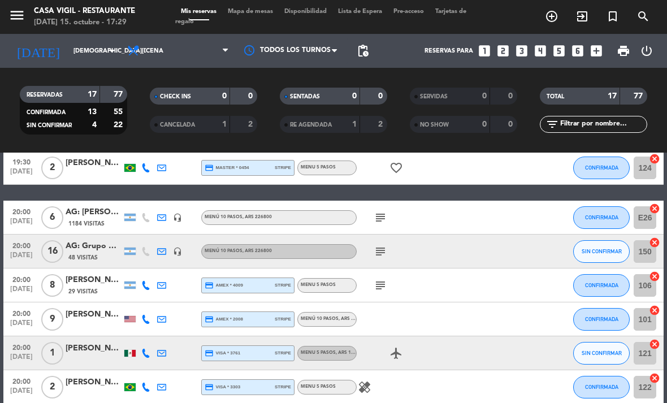
click at [381, 211] on icon "subject" at bounding box center [380, 218] width 14 height 14
click at [383, 247] on icon "subject" at bounding box center [380, 252] width 14 height 14
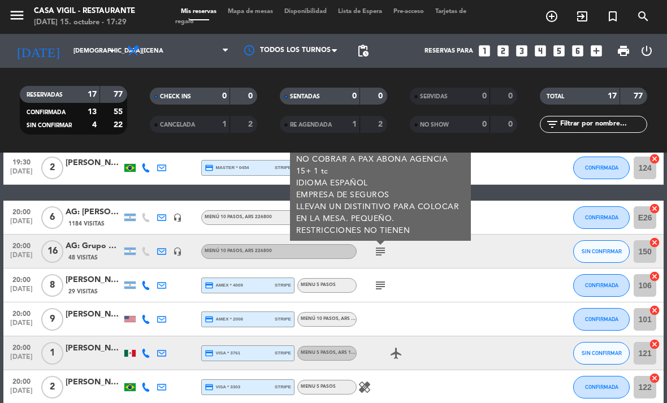
click at [376, 285] on icon "subject" at bounding box center [380, 286] width 14 height 14
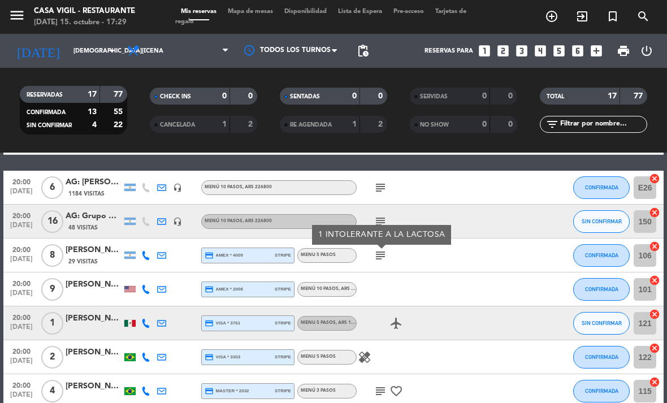
scroll to position [237, 0]
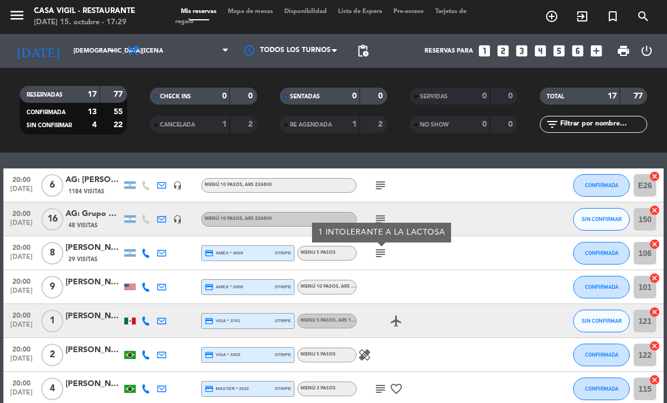
click at [370, 355] on icon "healing" at bounding box center [365, 355] width 14 height 14
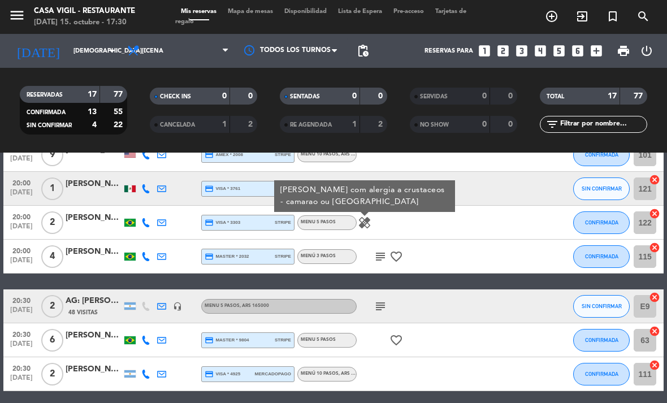
scroll to position [371, 0]
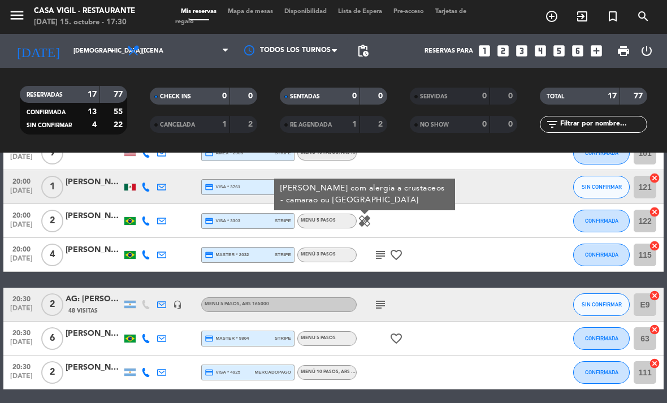
click at [381, 249] on icon "subject" at bounding box center [380, 255] width 14 height 14
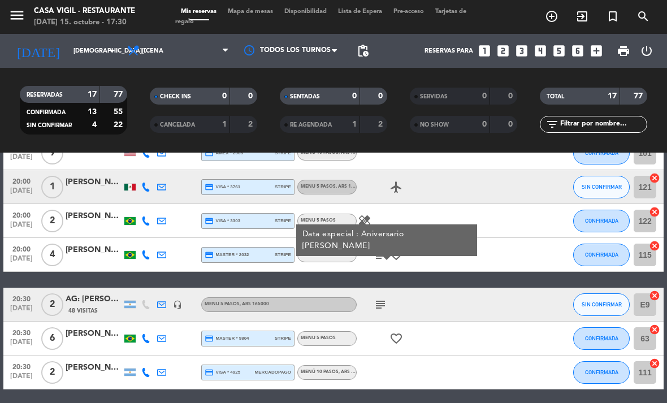
click at [377, 305] on icon "subject" at bounding box center [380, 305] width 14 height 14
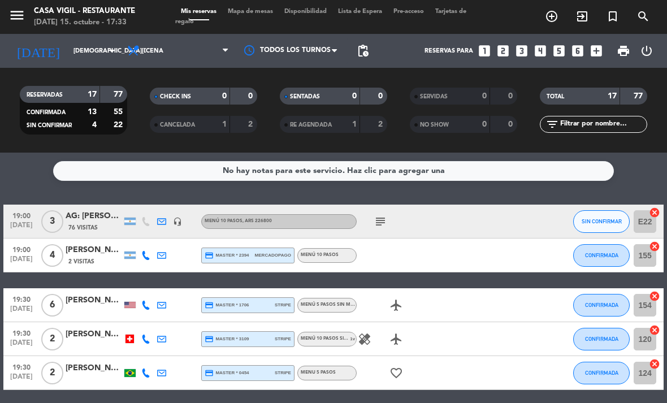
scroll to position [0, 0]
click at [377, 224] on icon "subject" at bounding box center [380, 222] width 14 height 14
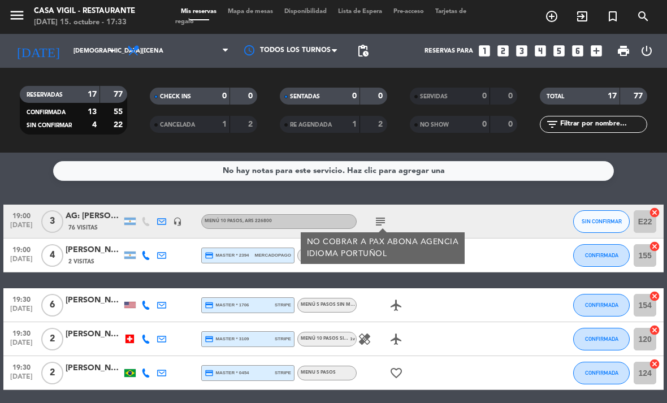
click at [398, 306] on icon "airplanemode_active" at bounding box center [396, 305] width 14 height 14
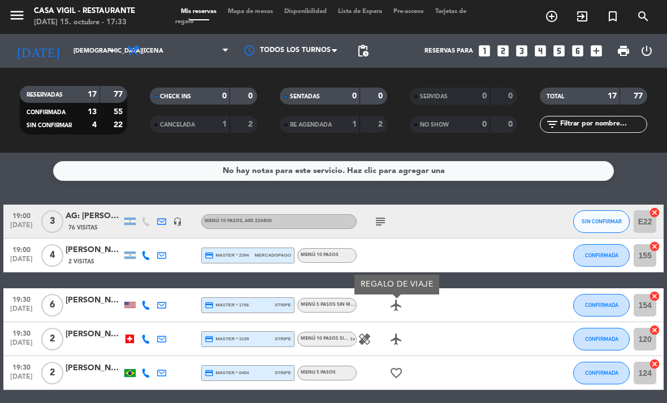
click at [402, 345] on icon "airplanemode_active" at bounding box center [396, 339] width 14 height 14
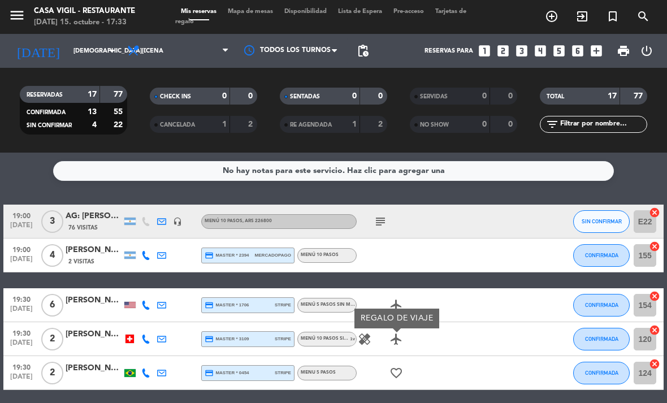
click at [364, 337] on icon "healing" at bounding box center [365, 339] width 14 height 14
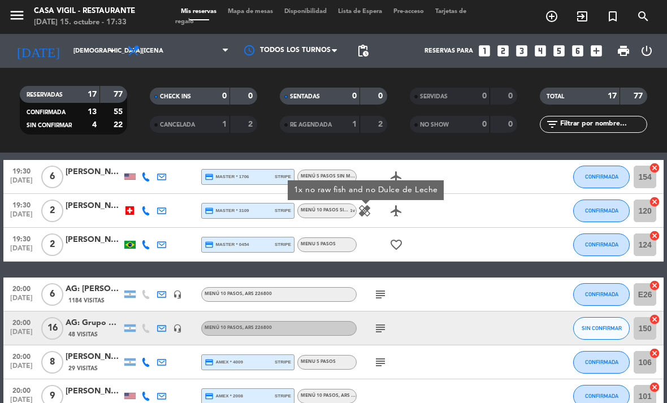
scroll to position [147, 0]
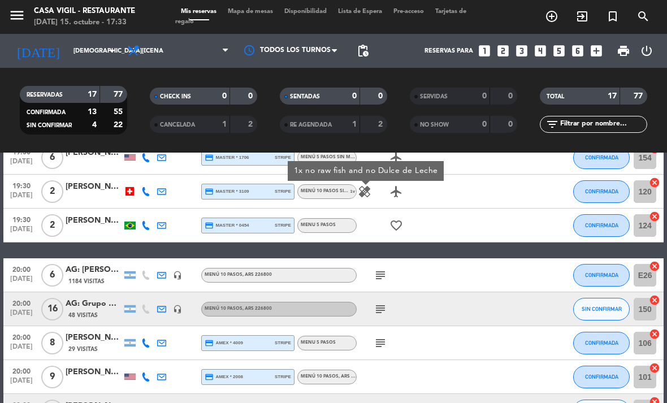
click at [390, 228] on icon "favorite_border" at bounding box center [396, 226] width 14 height 14
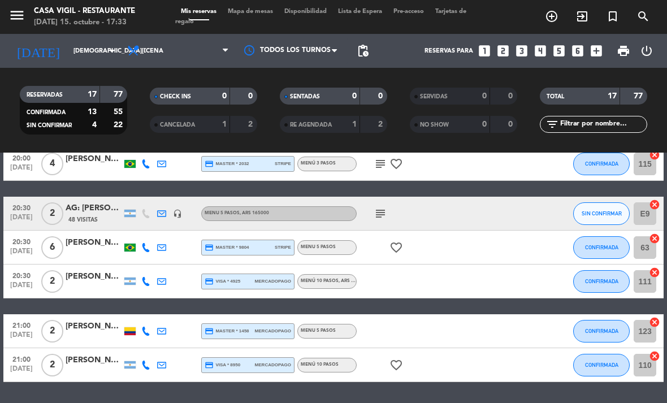
scroll to position [462, 0]
